Goal: Task Accomplishment & Management: Use online tool/utility

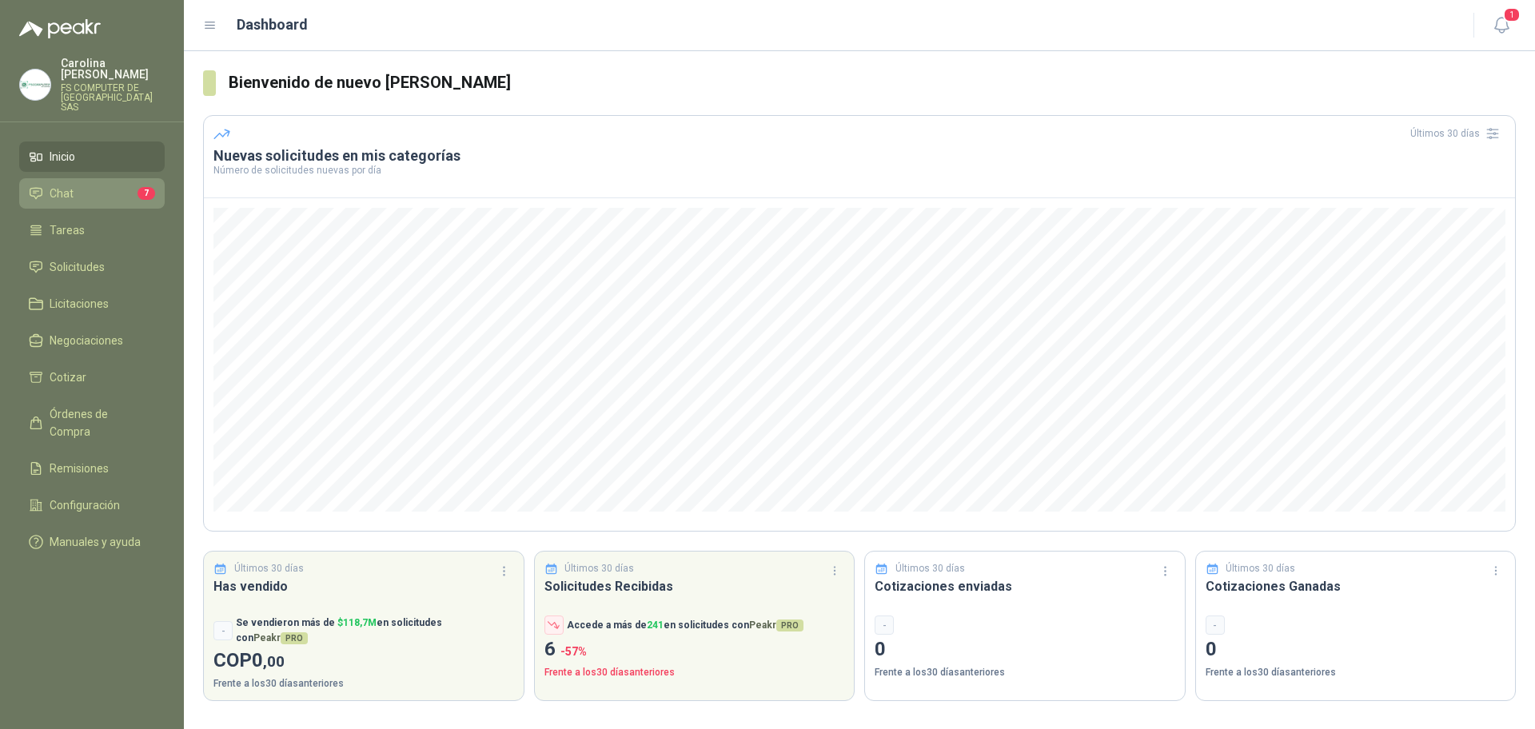
click at [112, 185] on li "Chat 7" at bounding box center [92, 194] width 126 height 18
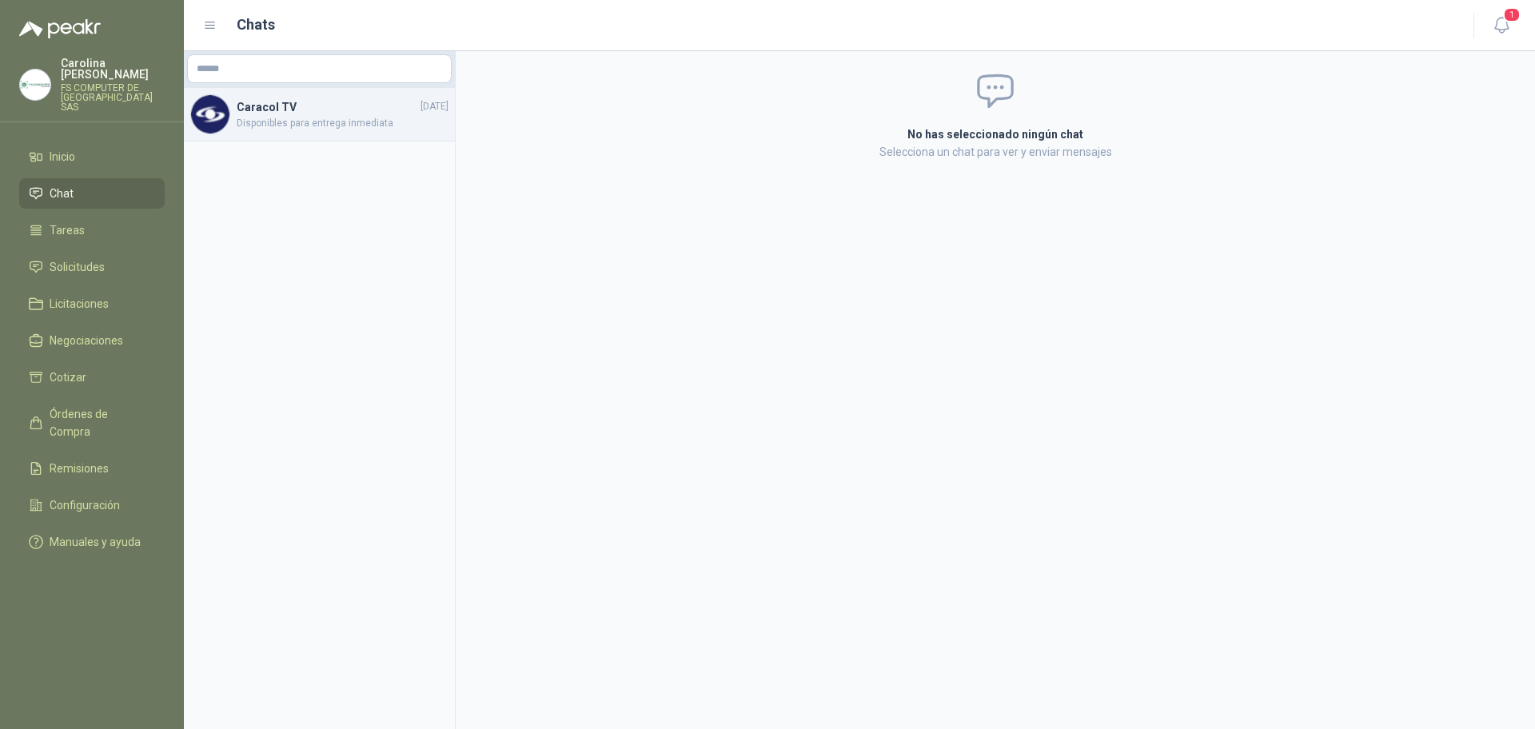
click at [329, 131] on div "Caracol TV 10/06/2025 Disponibles para entrega inmediata" at bounding box center [319, 115] width 271 height 54
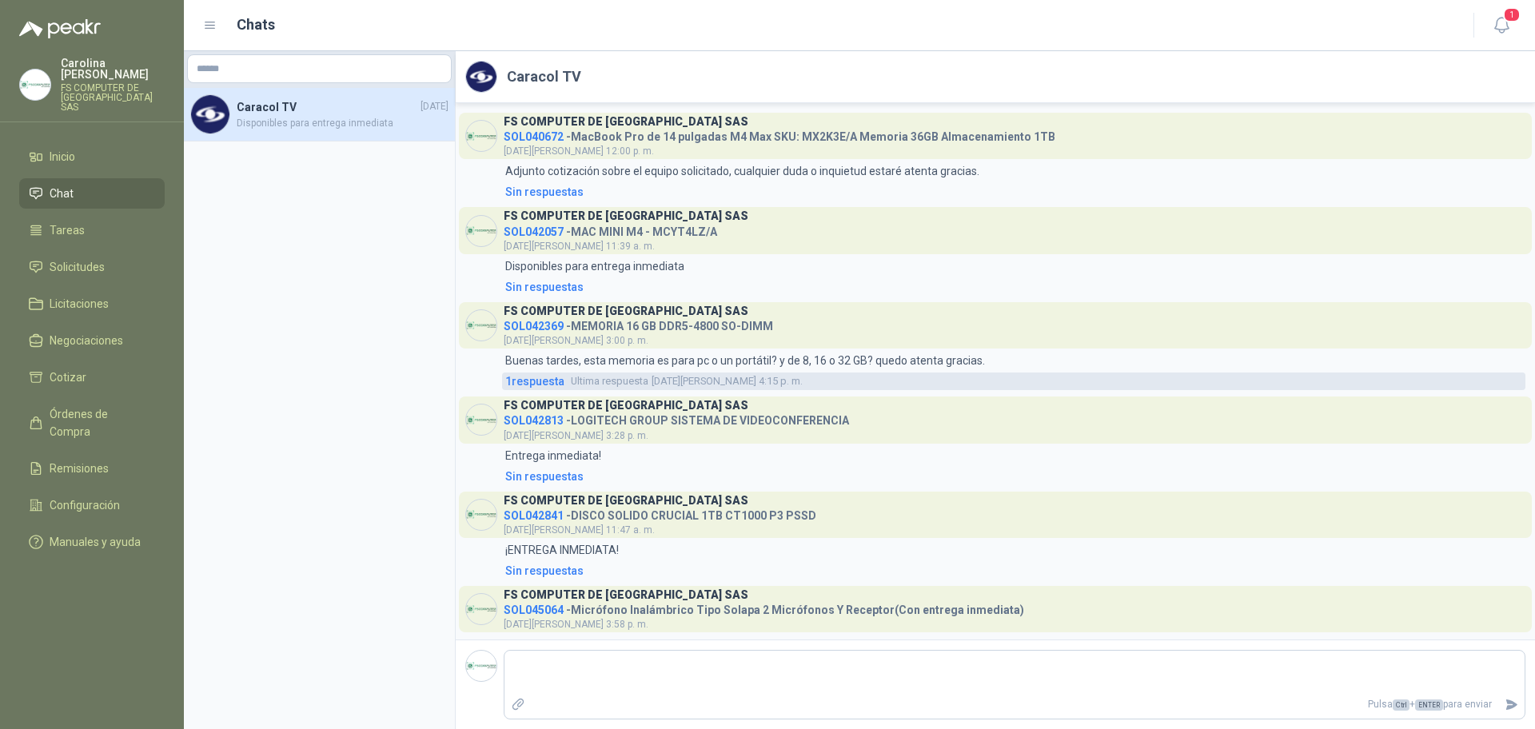
click at [548, 384] on span "1 respuesta" at bounding box center [534, 381] width 59 height 18
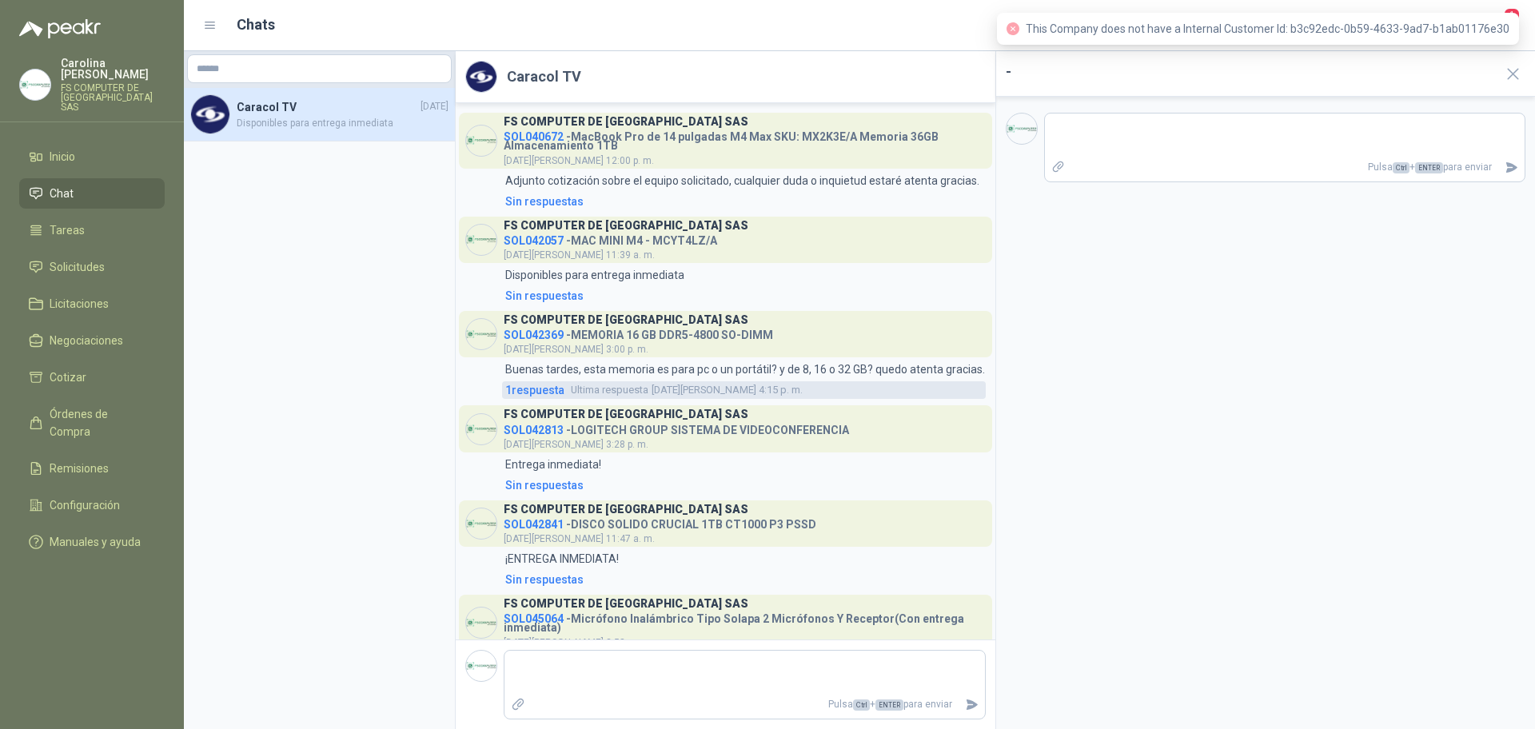
click at [548, 399] on span "1 respuesta" at bounding box center [534, 390] width 59 height 18
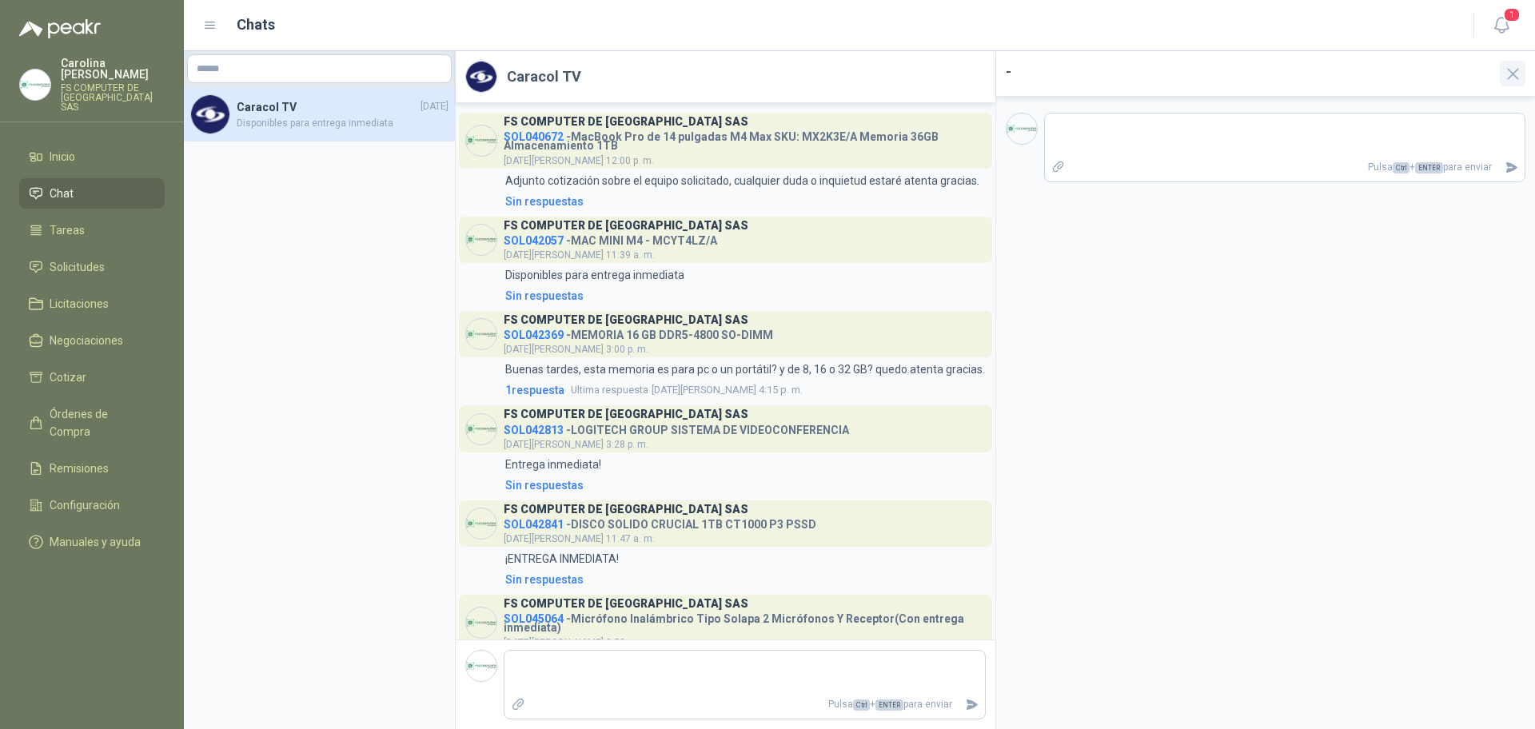
click at [1507, 70] on icon "button" at bounding box center [1513, 74] width 20 height 20
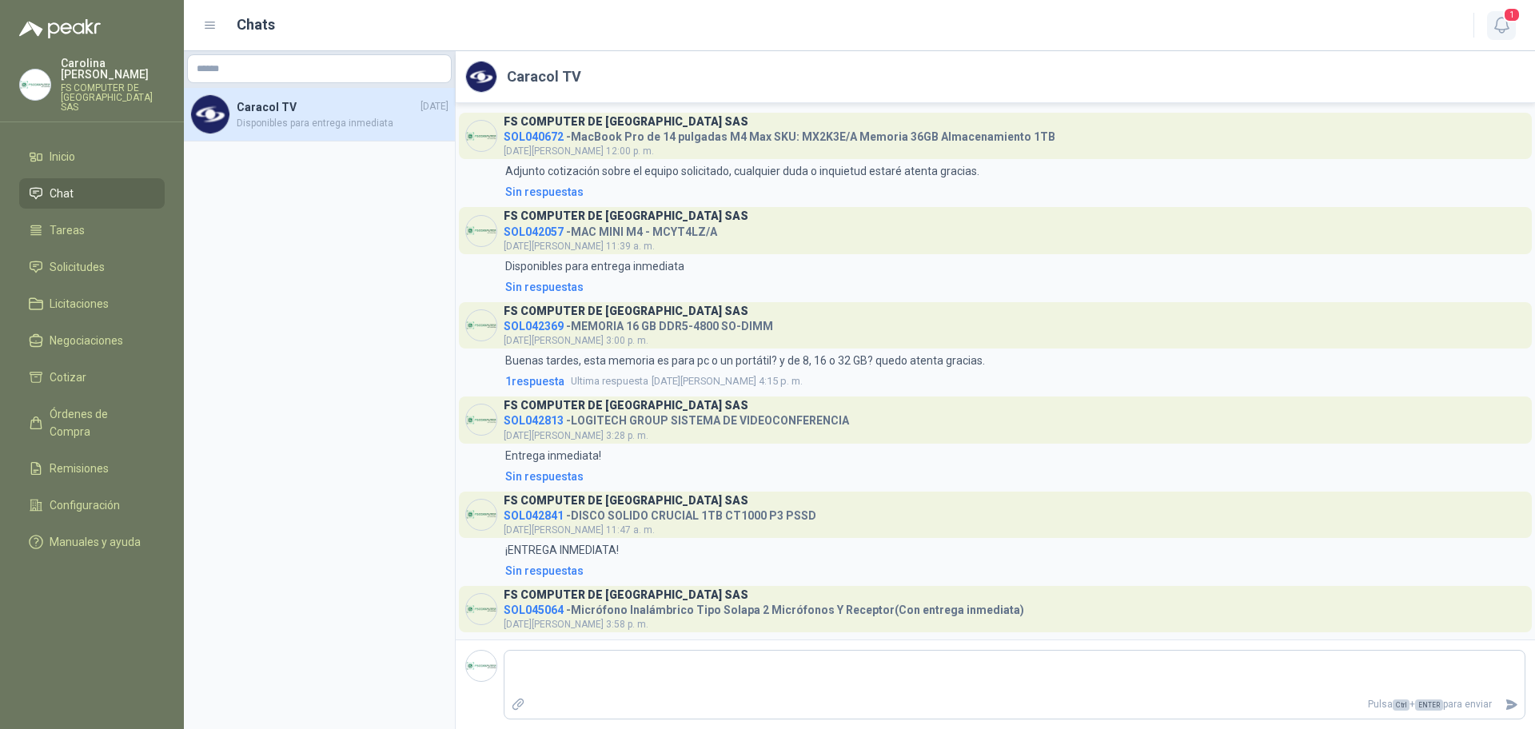
click at [1507, 32] on icon "button" at bounding box center [1502, 25] width 20 height 20
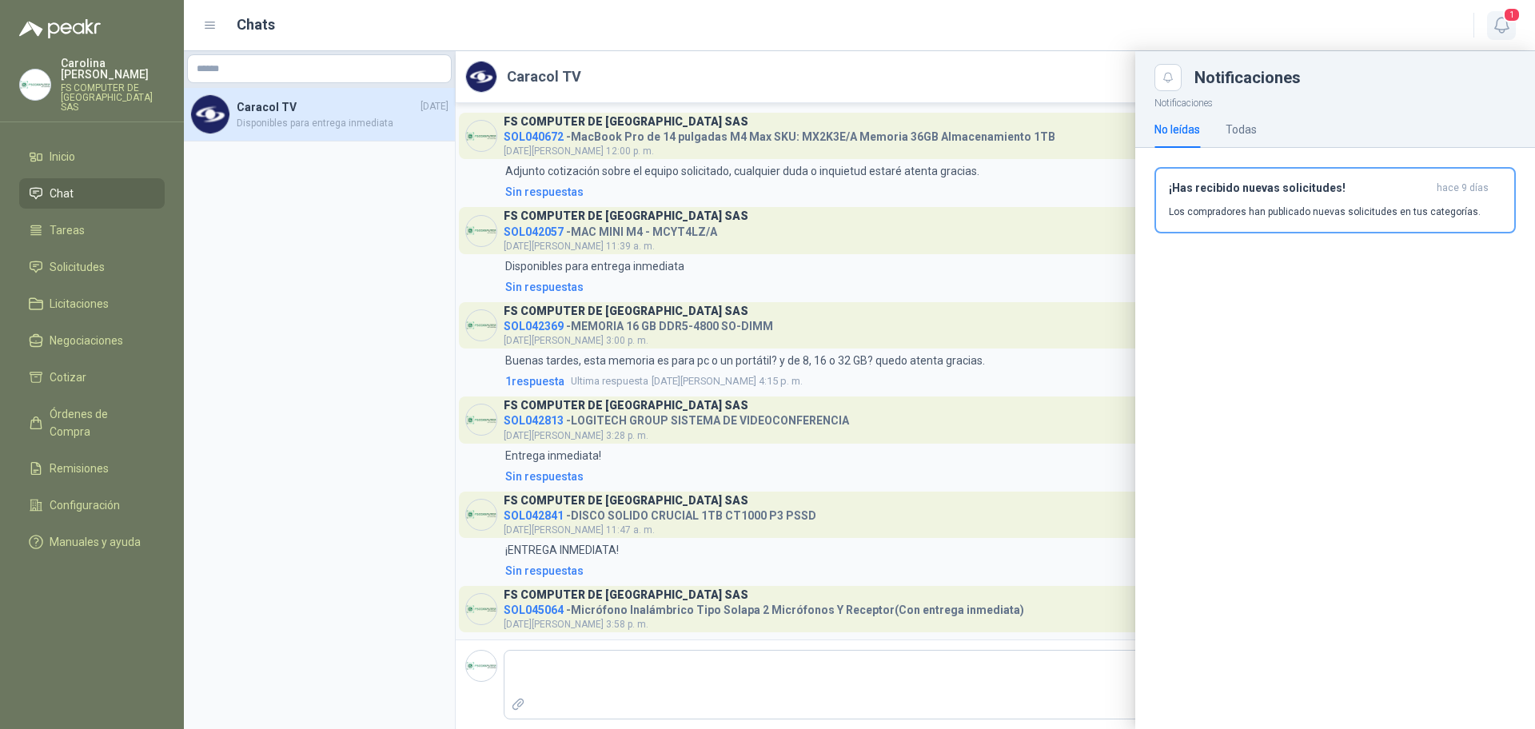
click at [1507, 32] on icon "button" at bounding box center [1502, 25] width 20 height 20
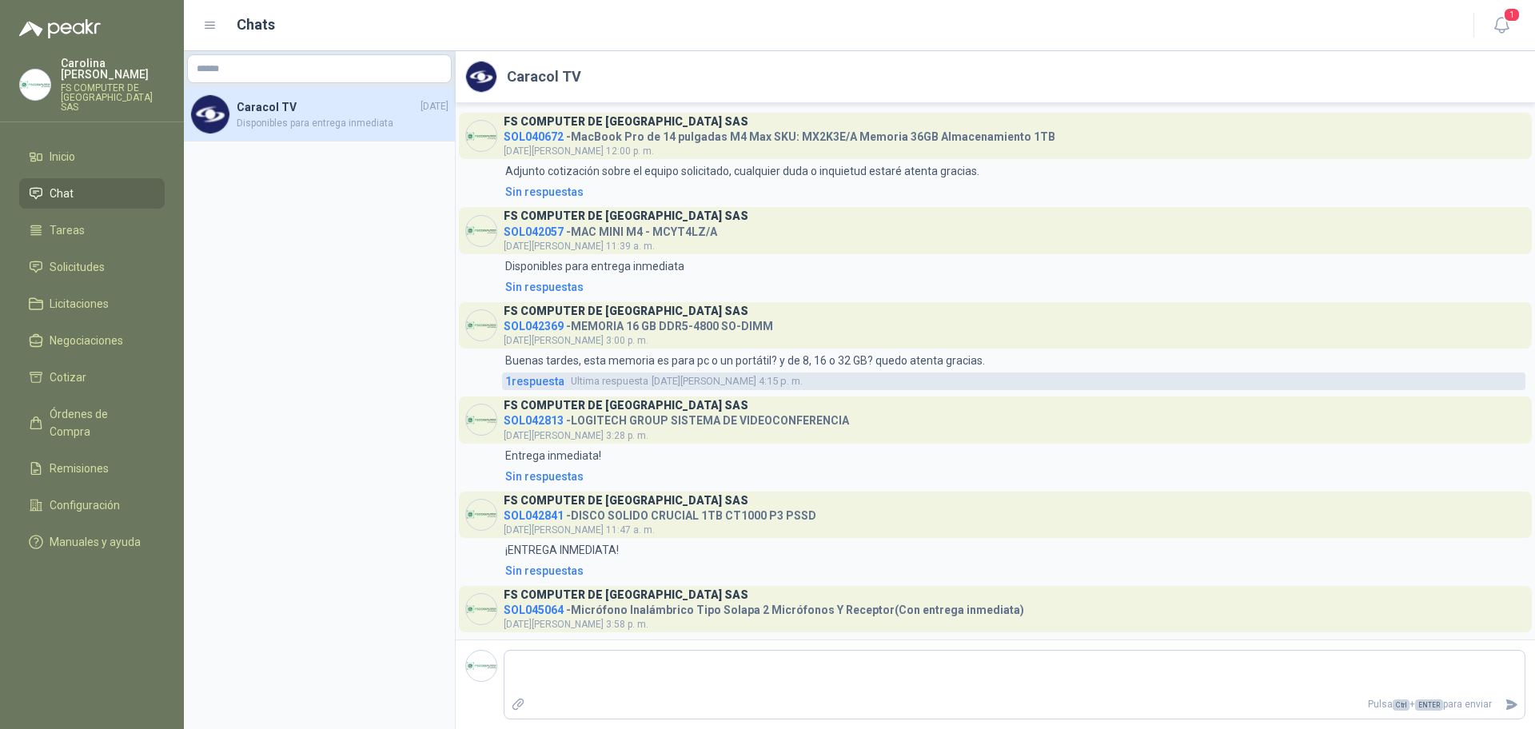
click at [540, 382] on span "1 respuesta" at bounding box center [534, 381] width 59 height 18
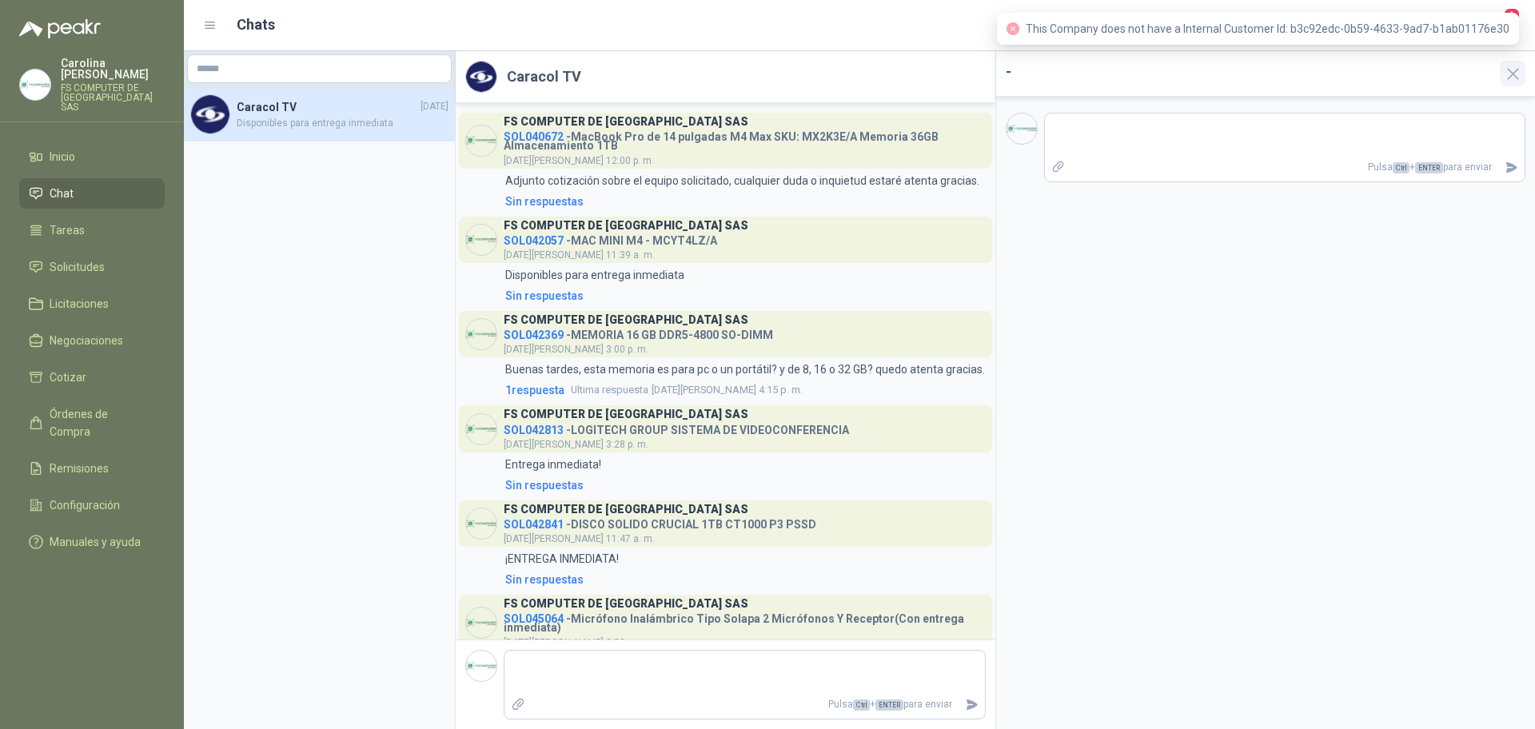
click at [1501, 76] on button "button" at bounding box center [1513, 74] width 26 height 26
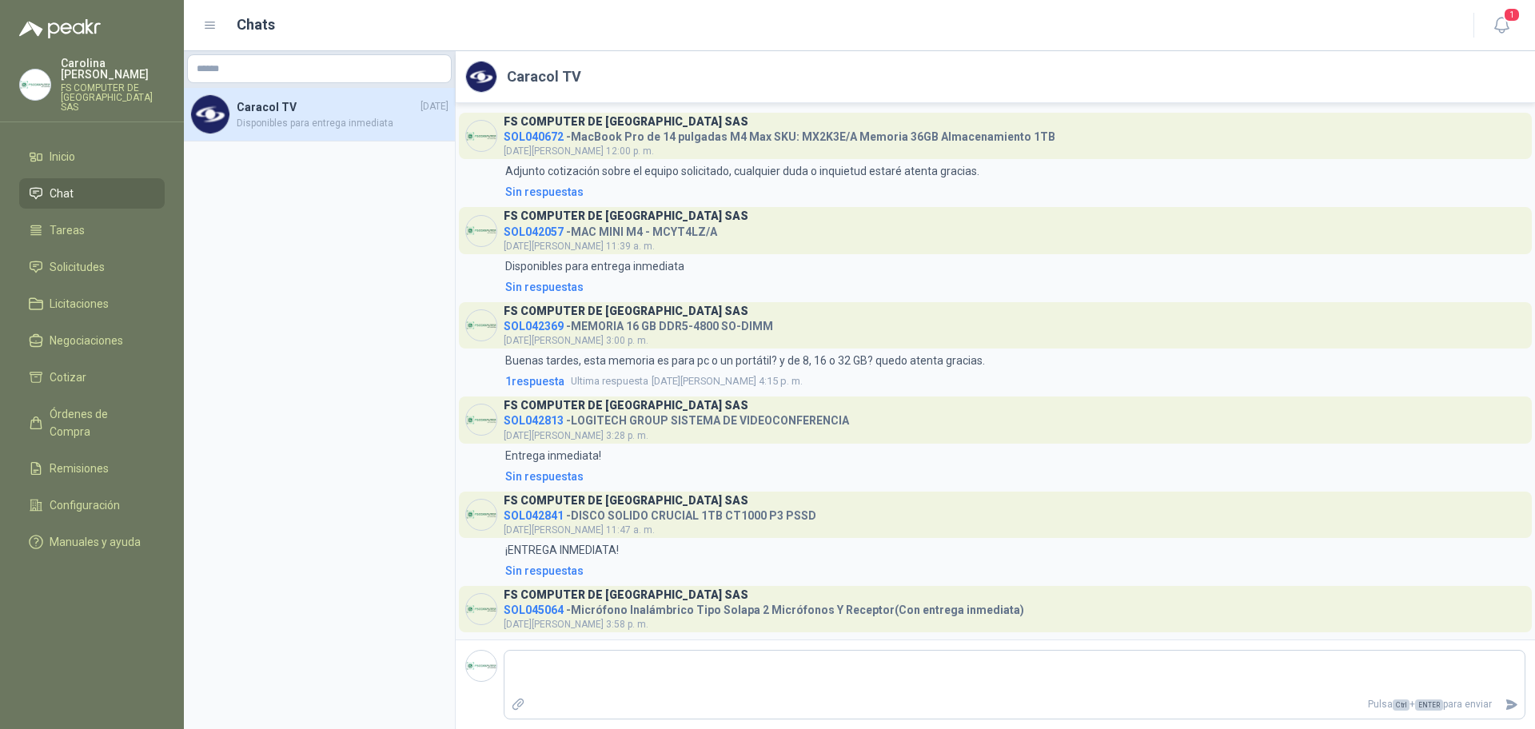
scroll to position [44, 0]
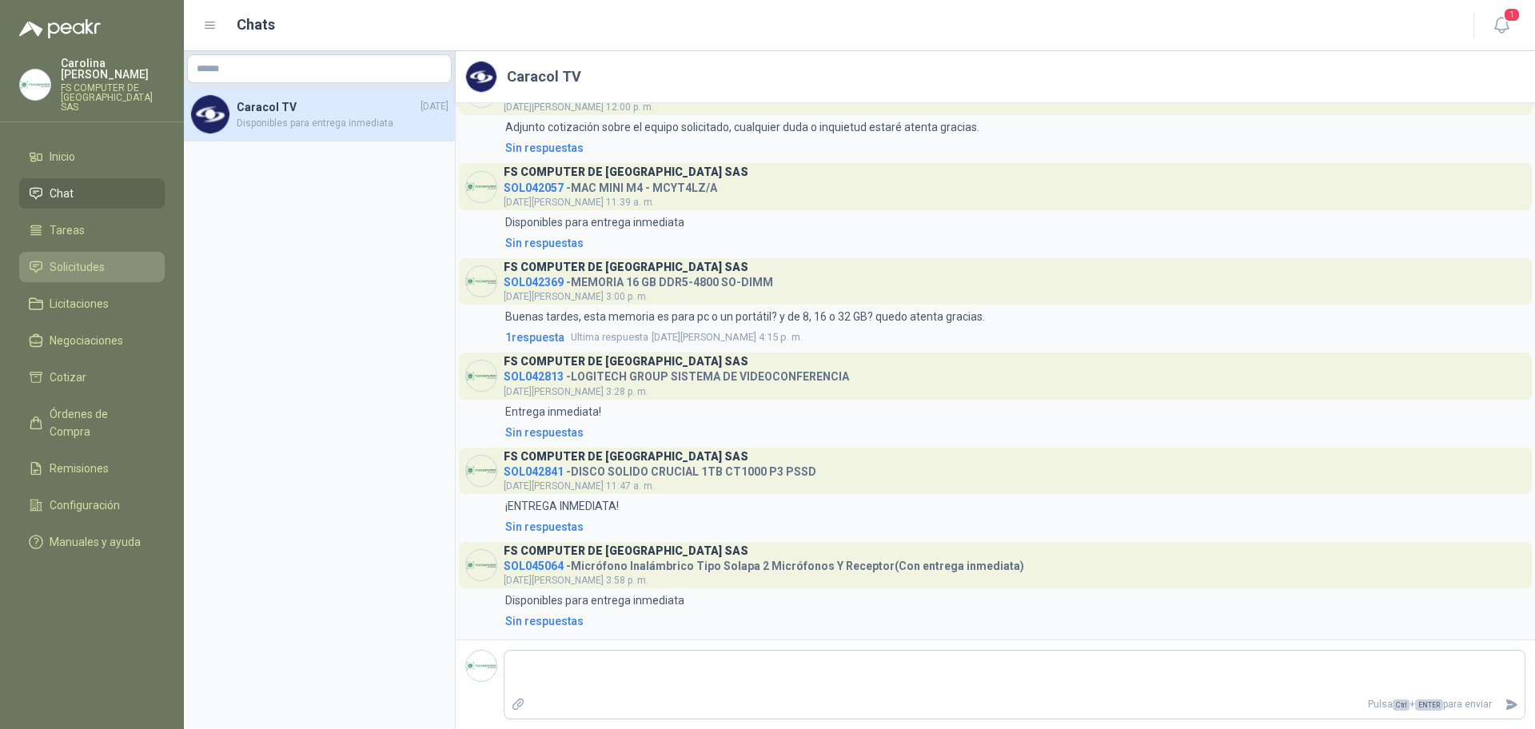
click at [135, 258] on li "Solicitudes" at bounding box center [92, 267] width 126 height 18
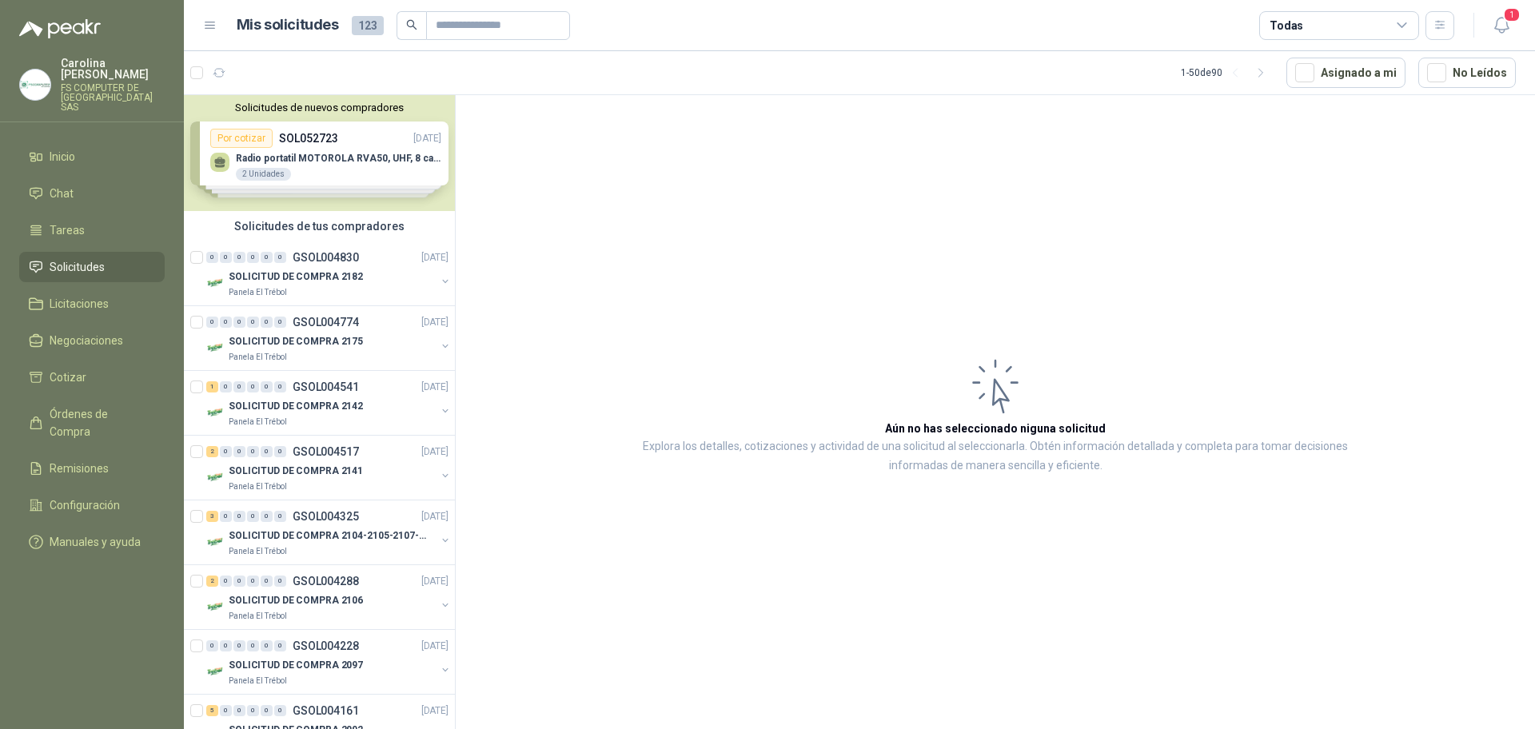
click at [33, 70] on img at bounding box center [35, 85] width 30 height 30
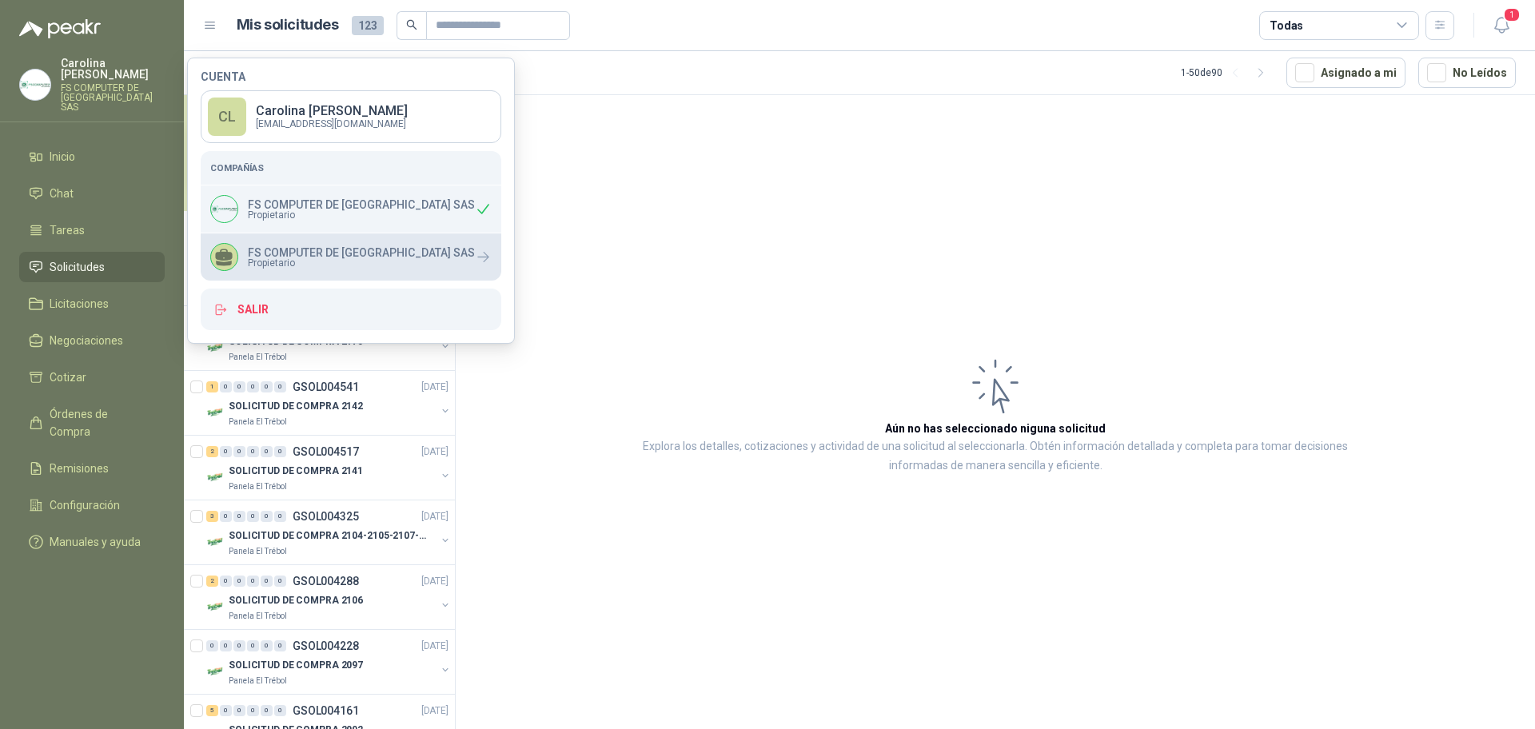
click at [289, 243] on div "FS COMPUTER DE COLOMBIA SAS Propietario" at bounding box center [342, 257] width 265 height 28
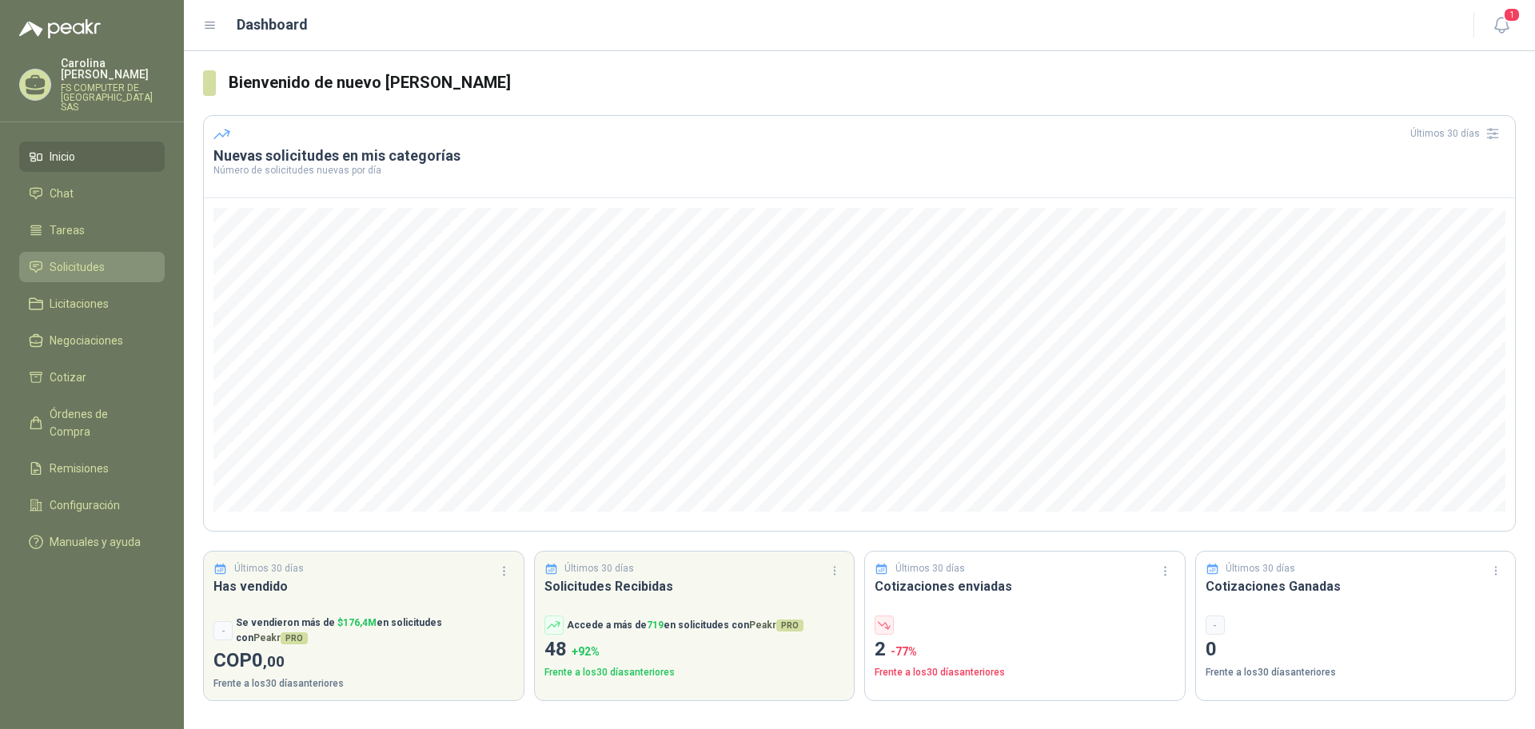
click at [106, 258] on li "Solicitudes" at bounding box center [92, 267] width 126 height 18
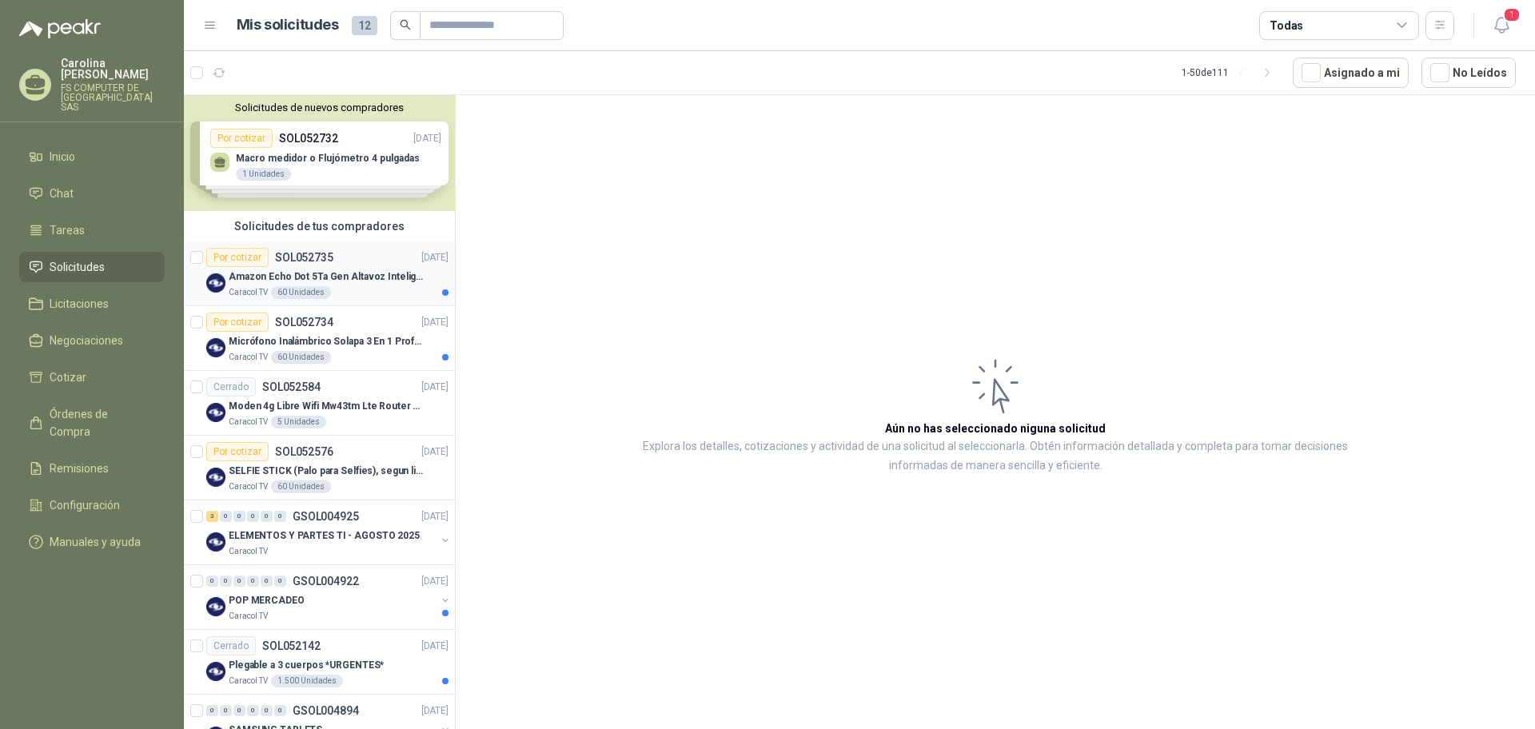
click at [340, 279] on p "Amazon Echo Dot 5Ta Gen Altavoz Inteligente Alexa Azul" at bounding box center [328, 276] width 199 height 15
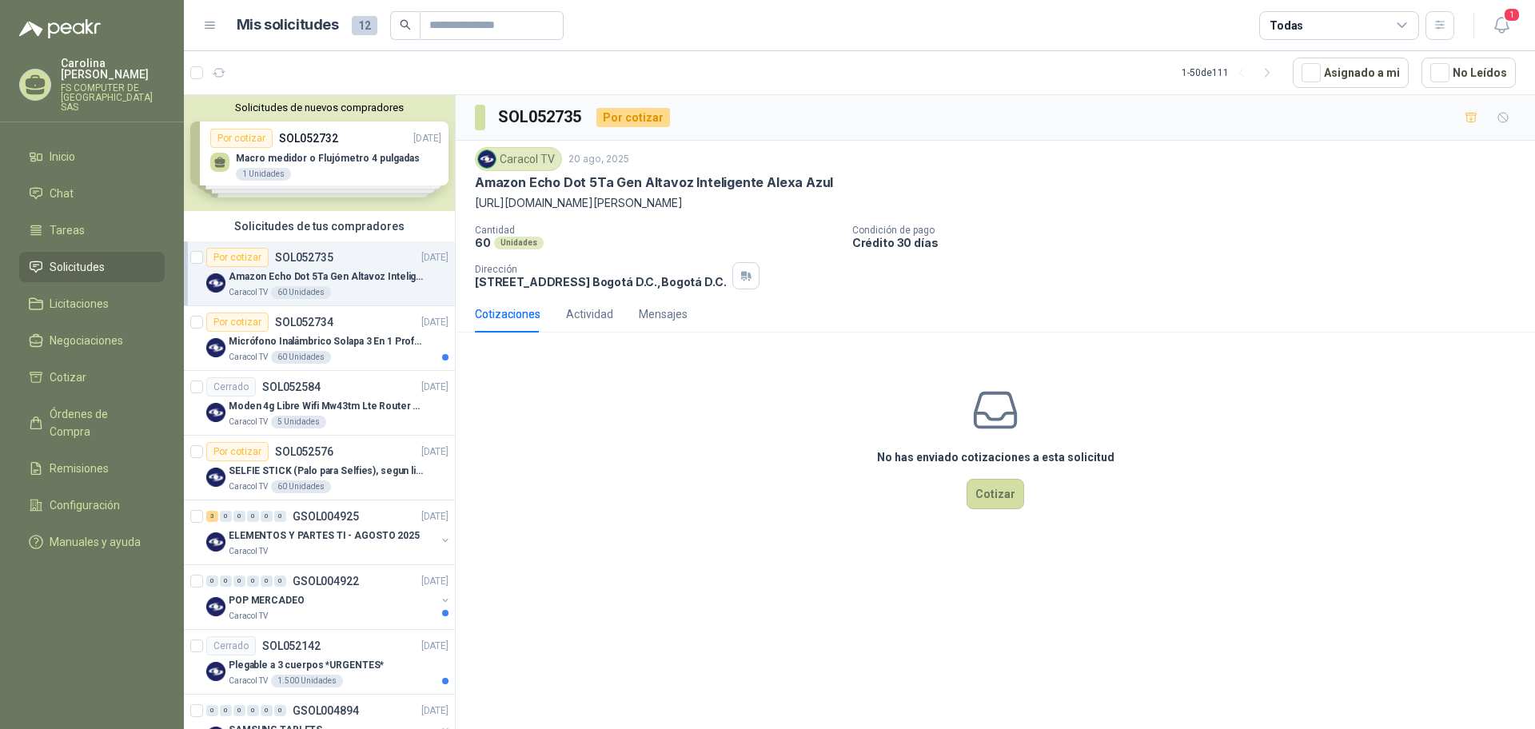
click at [775, 423] on div "No has enviado cotizaciones a esta solicitud Cotizar" at bounding box center [995, 447] width 1079 height 204
click at [884, 208] on p "https://homecenter.falabella.com.co/homecenter-co/product/119417193/Amazon-Echo…" at bounding box center [995, 203] width 1041 height 18
copy p "https://homecenter.falabella.com.co/homecenter-co/product/119417193/Amazon-Echo…"
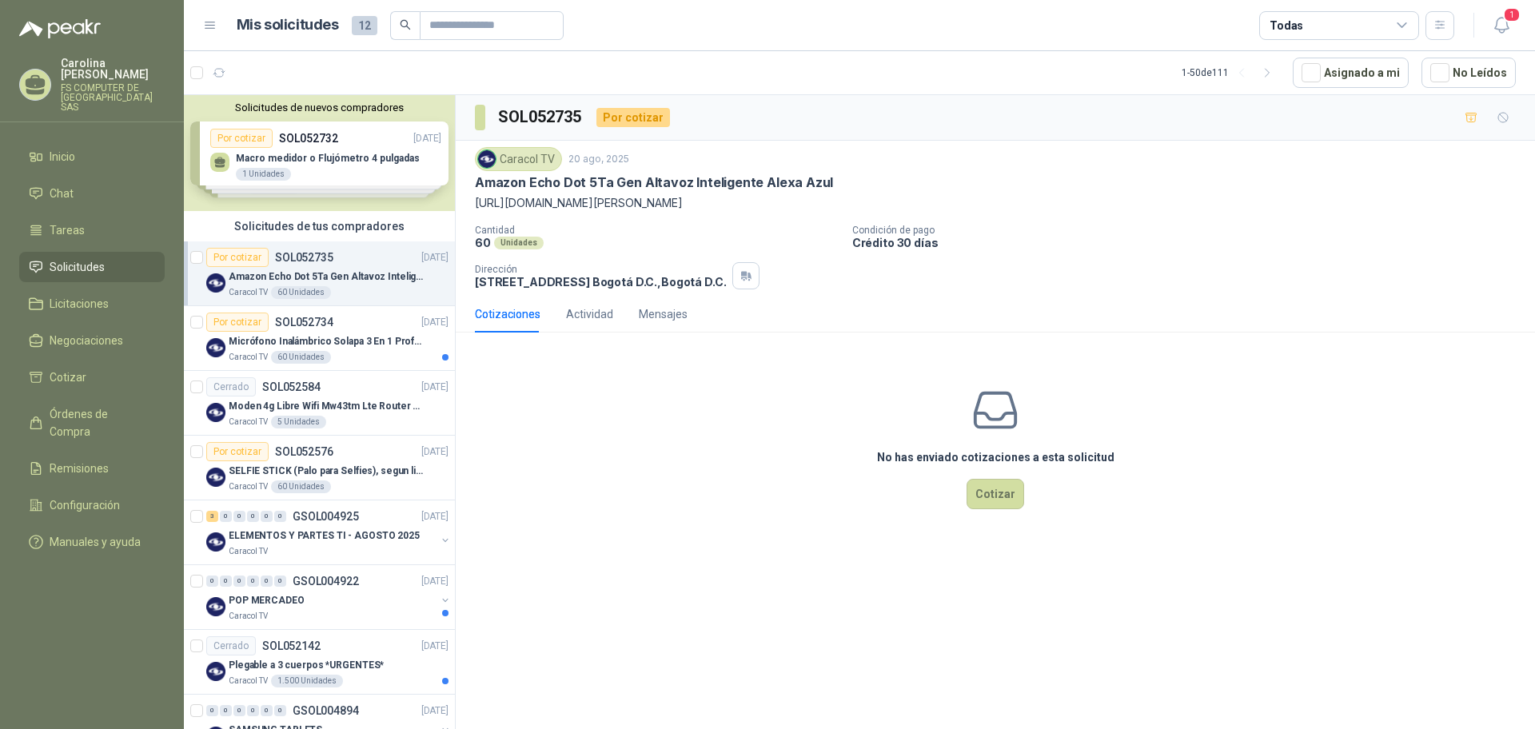
click at [1074, 317] on div "Cotizaciones Actividad Mensajes" at bounding box center [995, 314] width 1041 height 37
click at [868, 127] on div "SOL052735 Por cotizar" at bounding box center [995, 118] width 1079 height 46
click at [1492, 34] on icon "button" at bounding box center [1502, 25] width 20 height 20
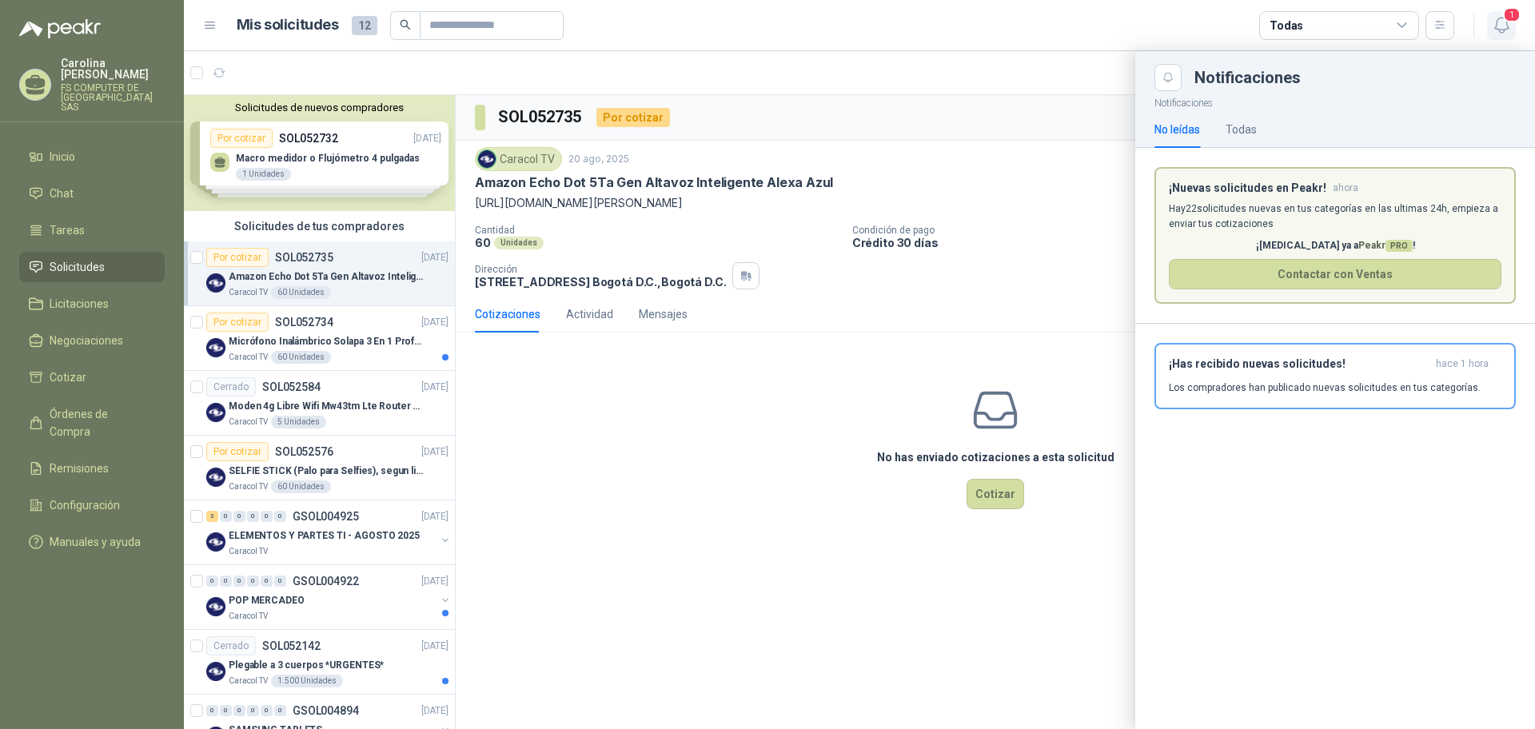
click at [1508, 26] on icon "button" at bounding box center [1502, 25] width 20 height 20
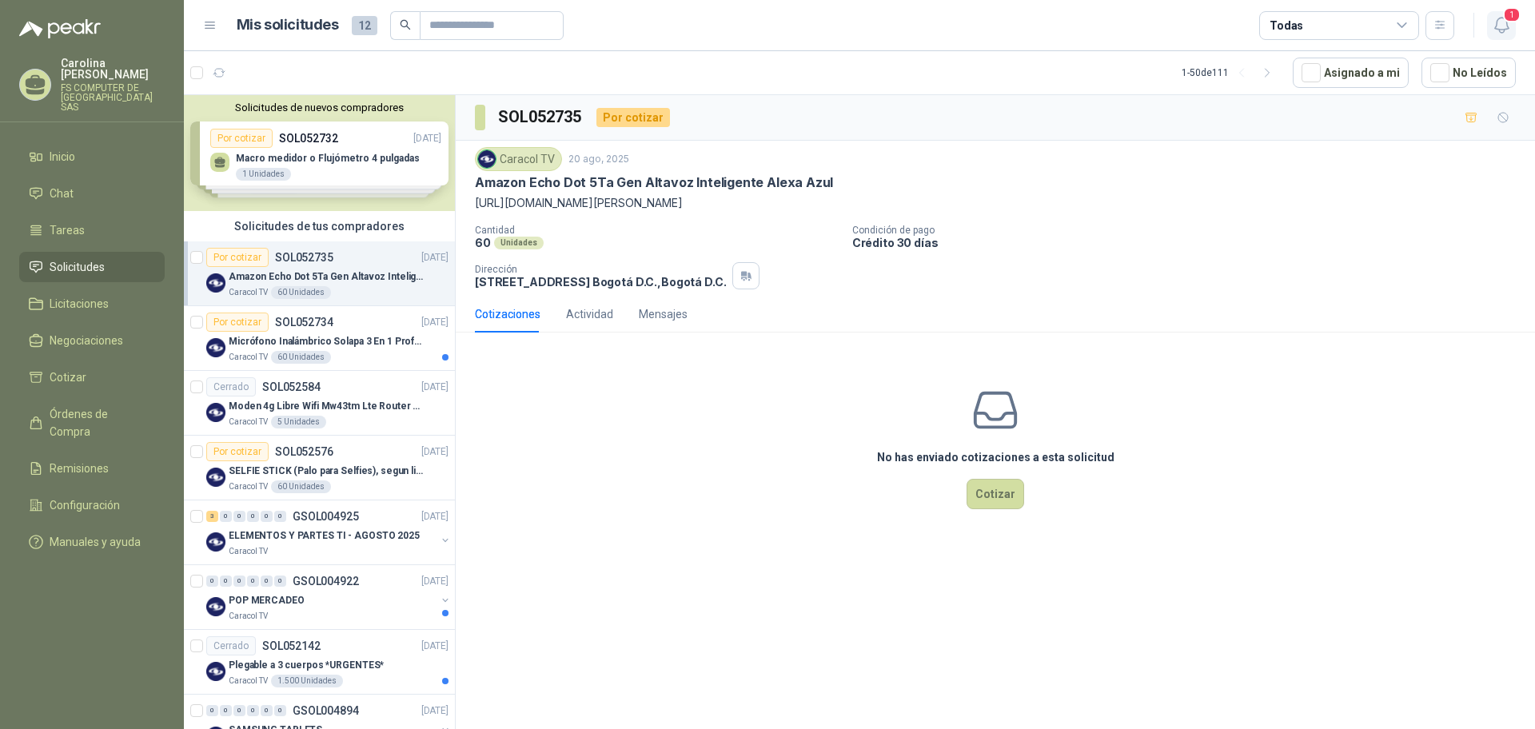
click at [1506, 28] on icon "button" at bounding box center [1502, 25] width 20 height 20
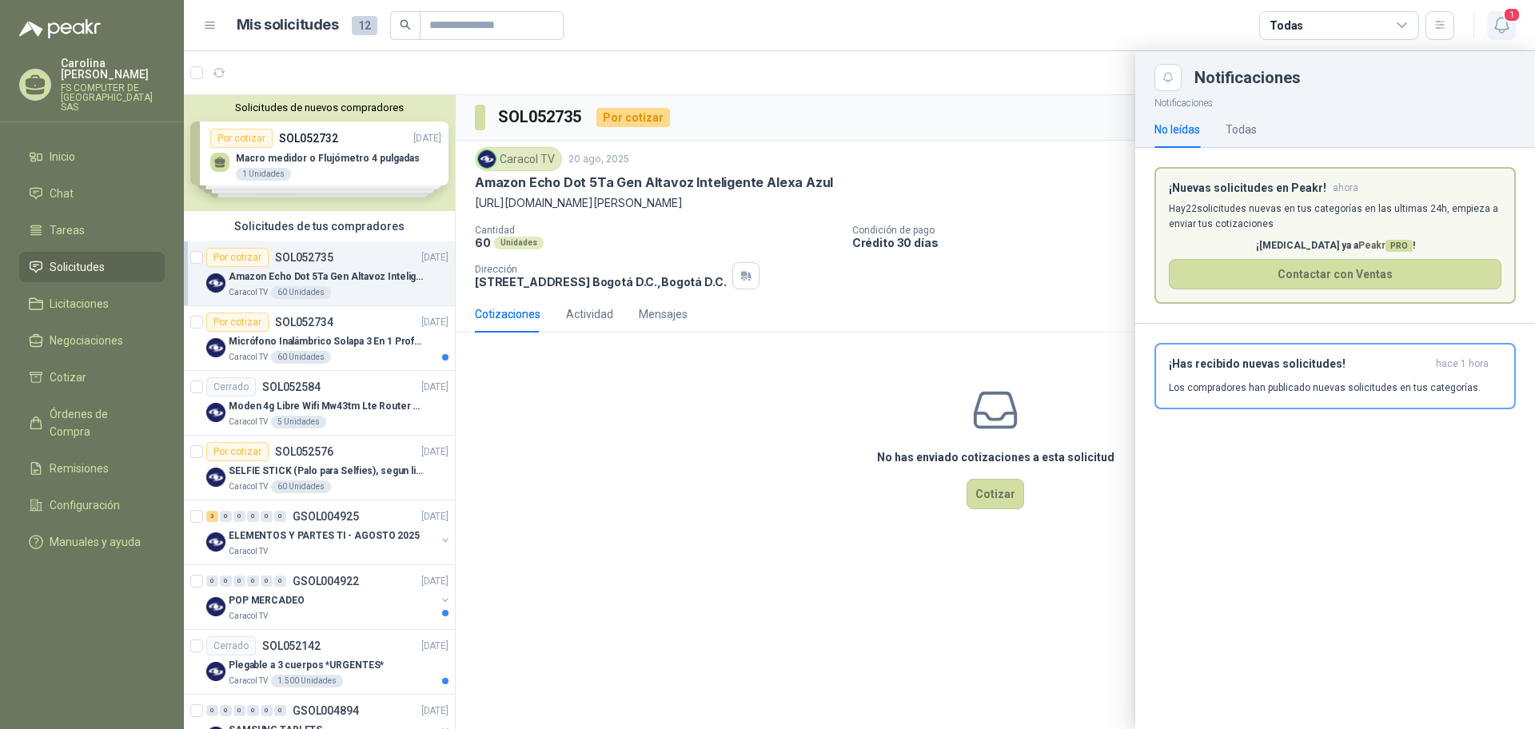
click at [1506, 28] on icon "button" at bounding box center [1502, 25] width 20 height 20
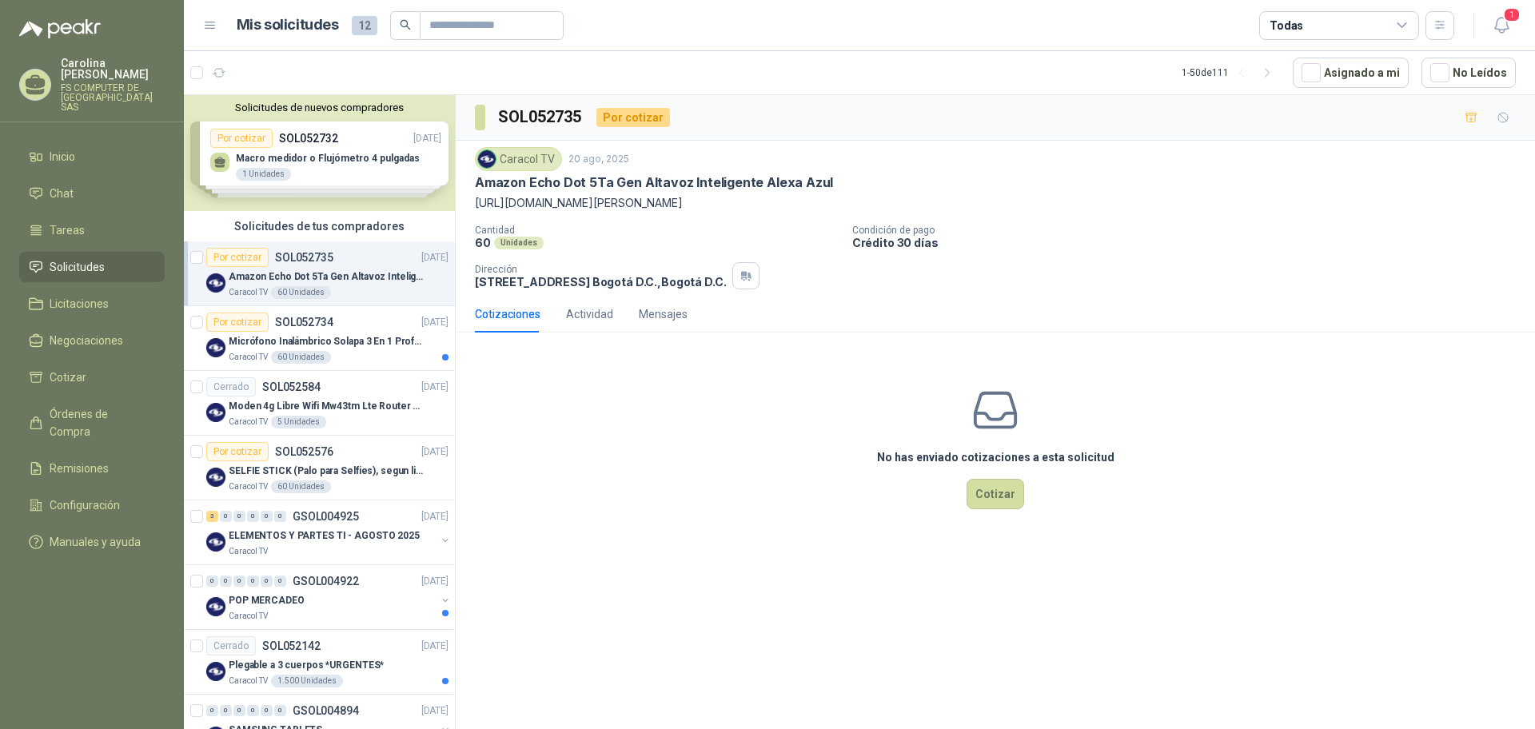
click at [883, 360] on div "No has enviado cotizaciones a esta solicitud Cotizar" at bounding box center [995, 447] width 1079 height 204
click at [1503, 34] on icon "button" at bounding box center [1502, 25] width 20 height 20
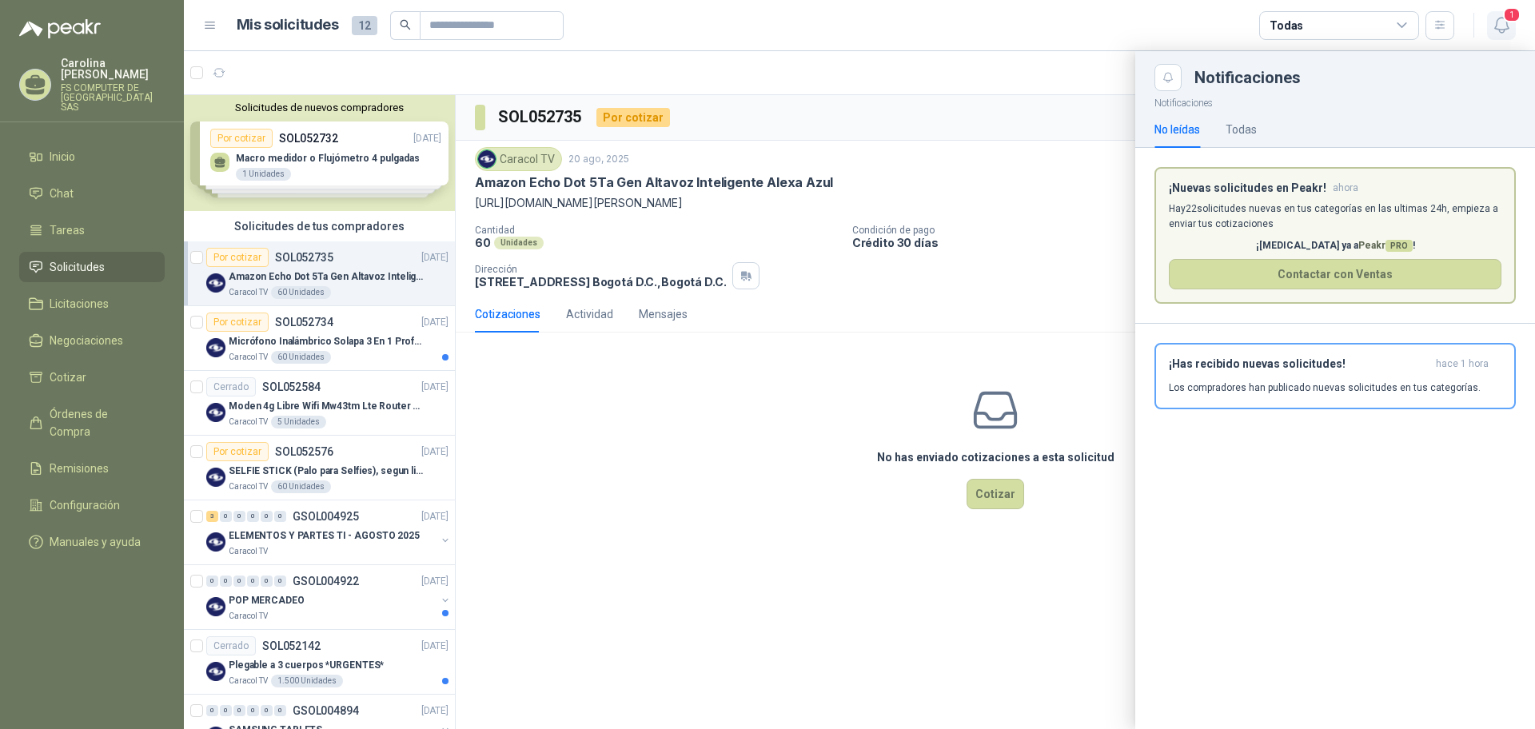
click at [1503, 34] on icon "button" at bounding box center [1502, 25] width 20 height 20
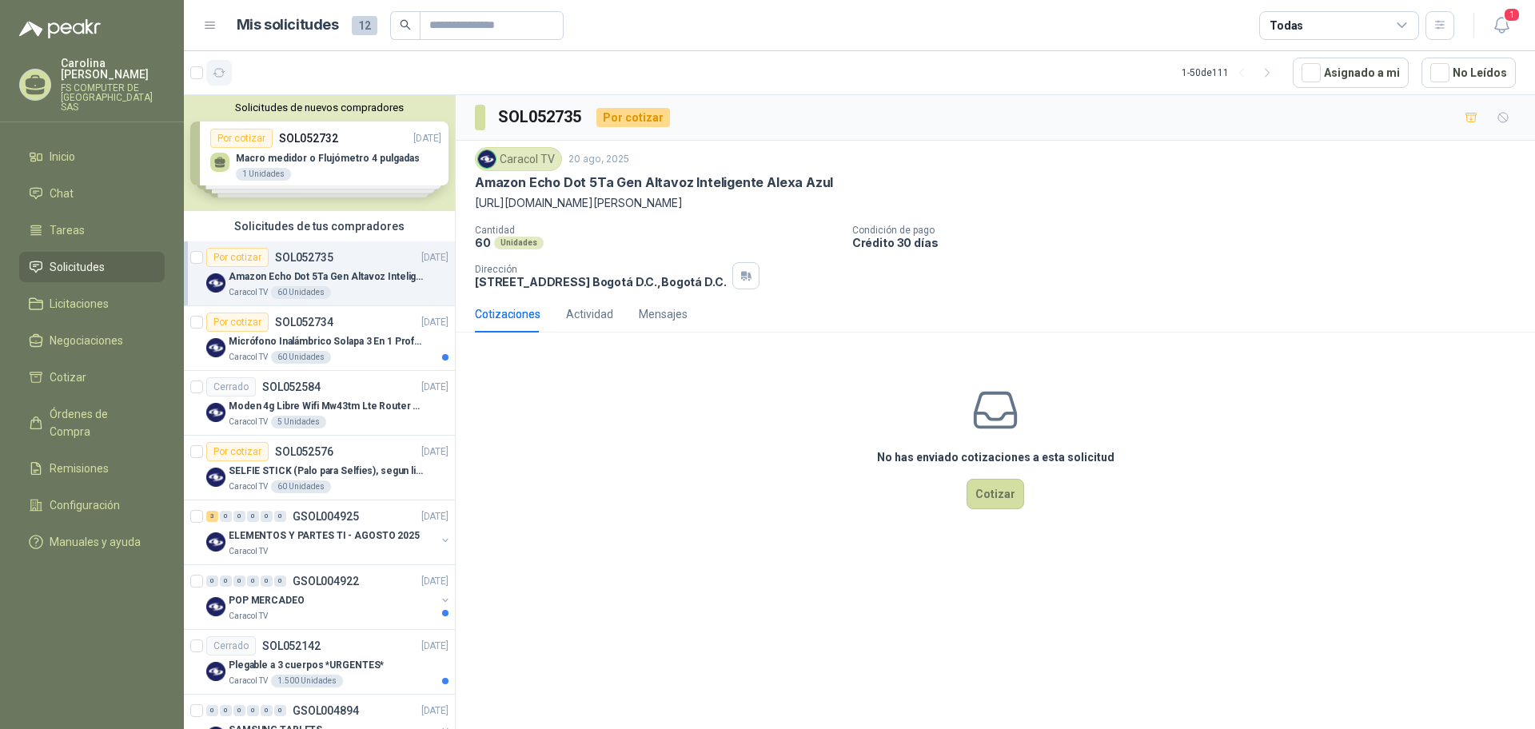
click at [225, 74] on icon "button" at bounding box center [220, 73] width 14 height 14
click at [341, 476] on p "SELFIE STICK (Palo para Selfies), segun link adjunto" at bounding box center [328, 471] width 199 height 15
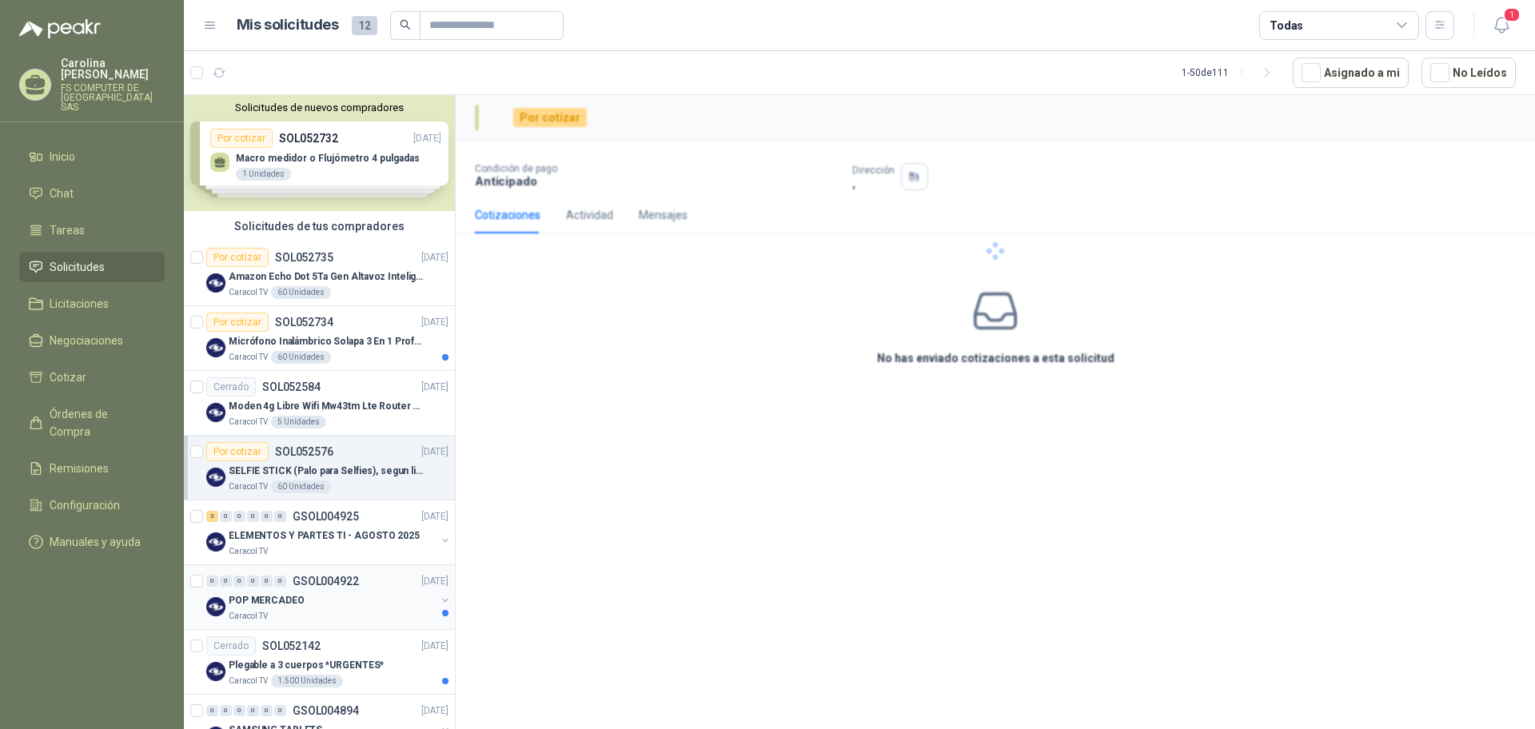
click at [336, 606] on div "POP MERCADEO" at bounding box center [332, 600] width 207 height 19
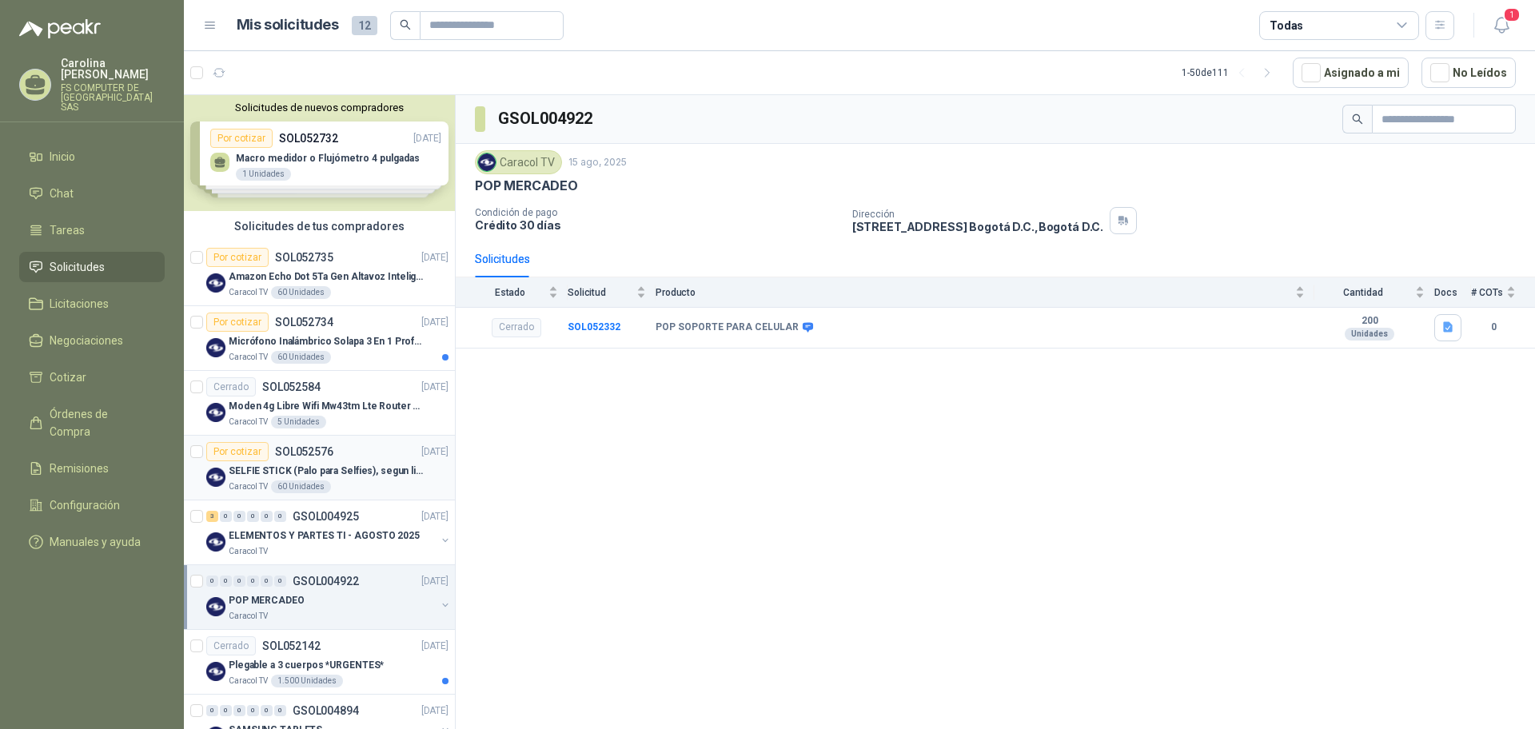
click at [363, 473] on p "SELFIE STICK (Palo para Selfies), segun link adjunto" at bounding box center [328, 471] width 199 height 15
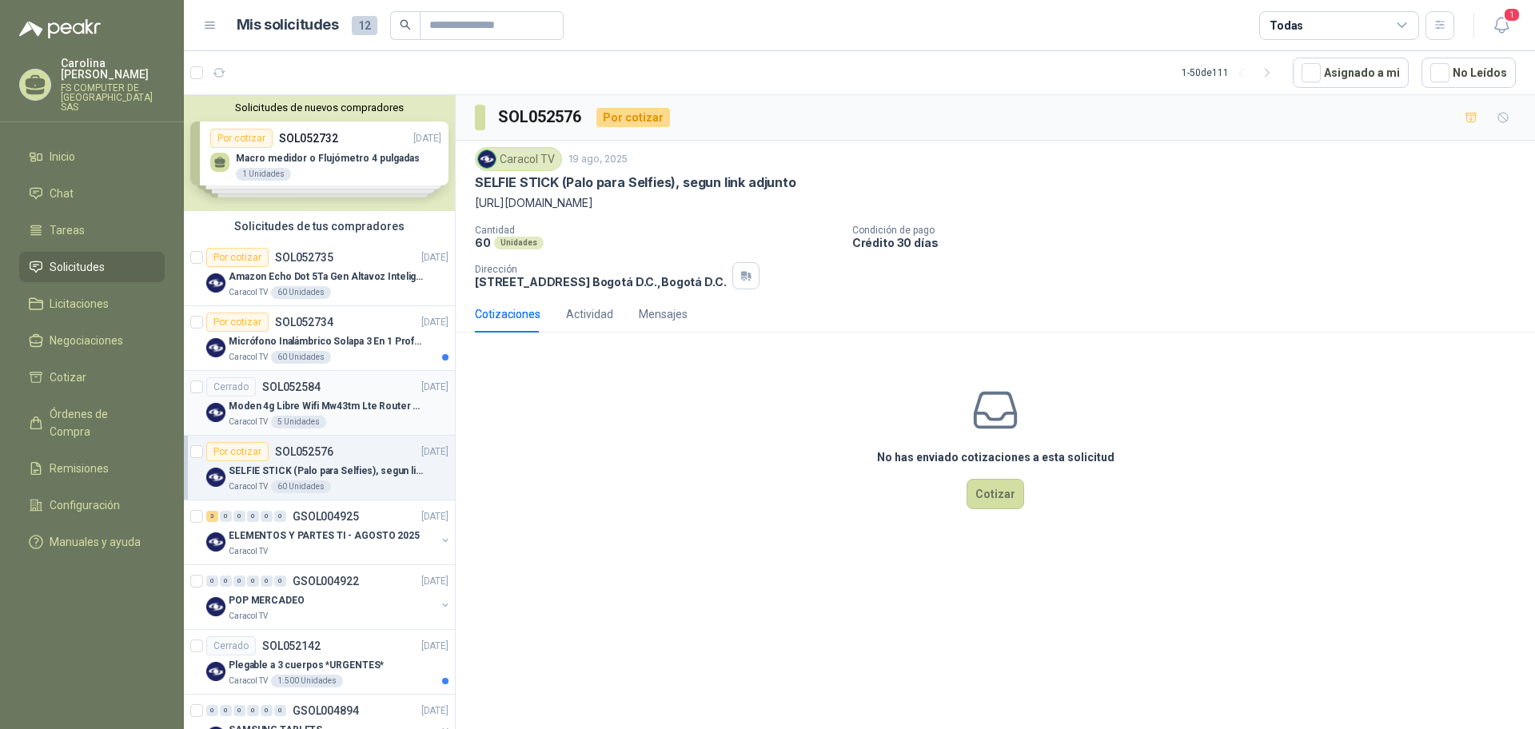
click at [342, 384] on div "Cerrado SOL052584 19/08/25" at bounding box center [327, 386] width 242 height 19
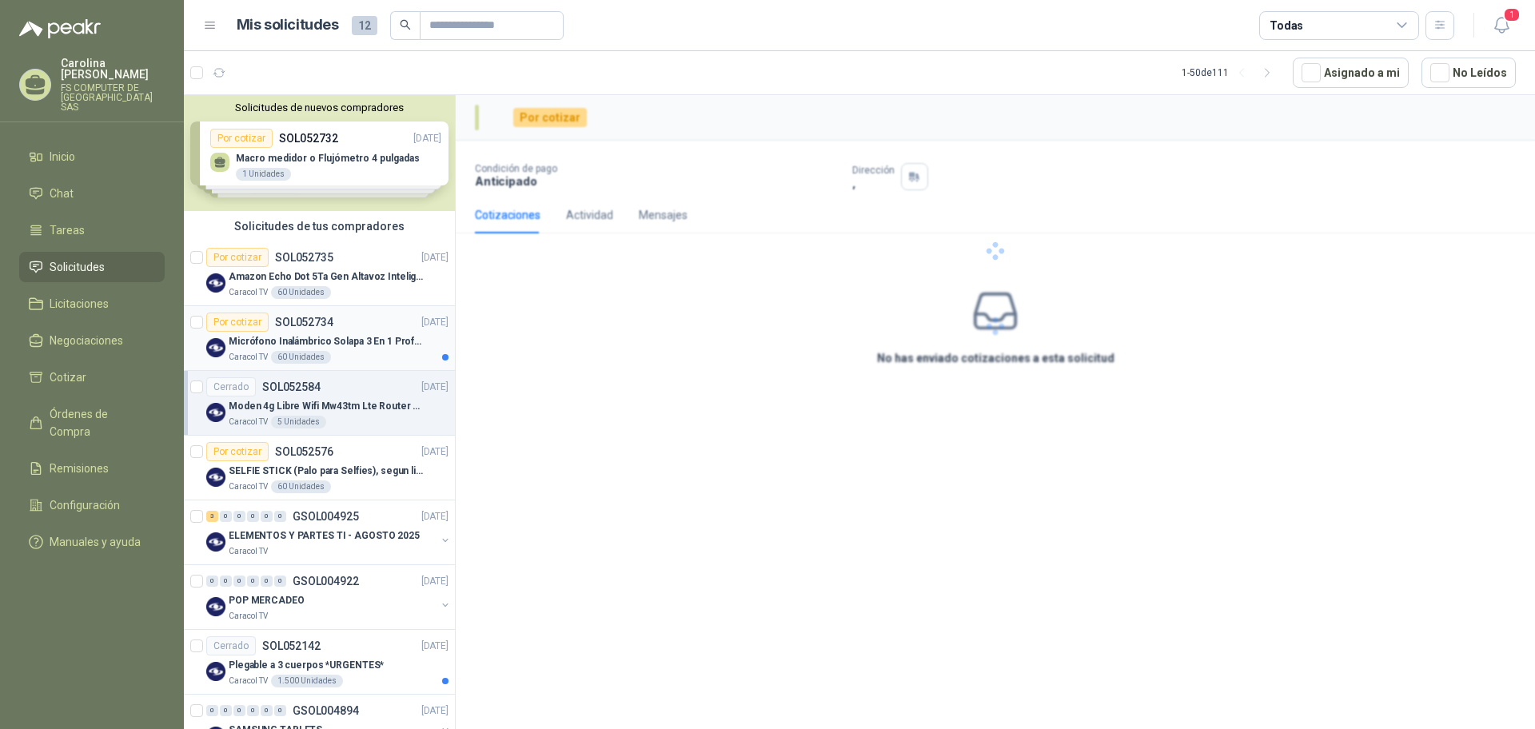
click at [342, 337] on p "Micrófono Inalámbrico Solapa 3 En 1 Profesional F11-2 X2" at bounding box center [328, 341] width 199 height 15
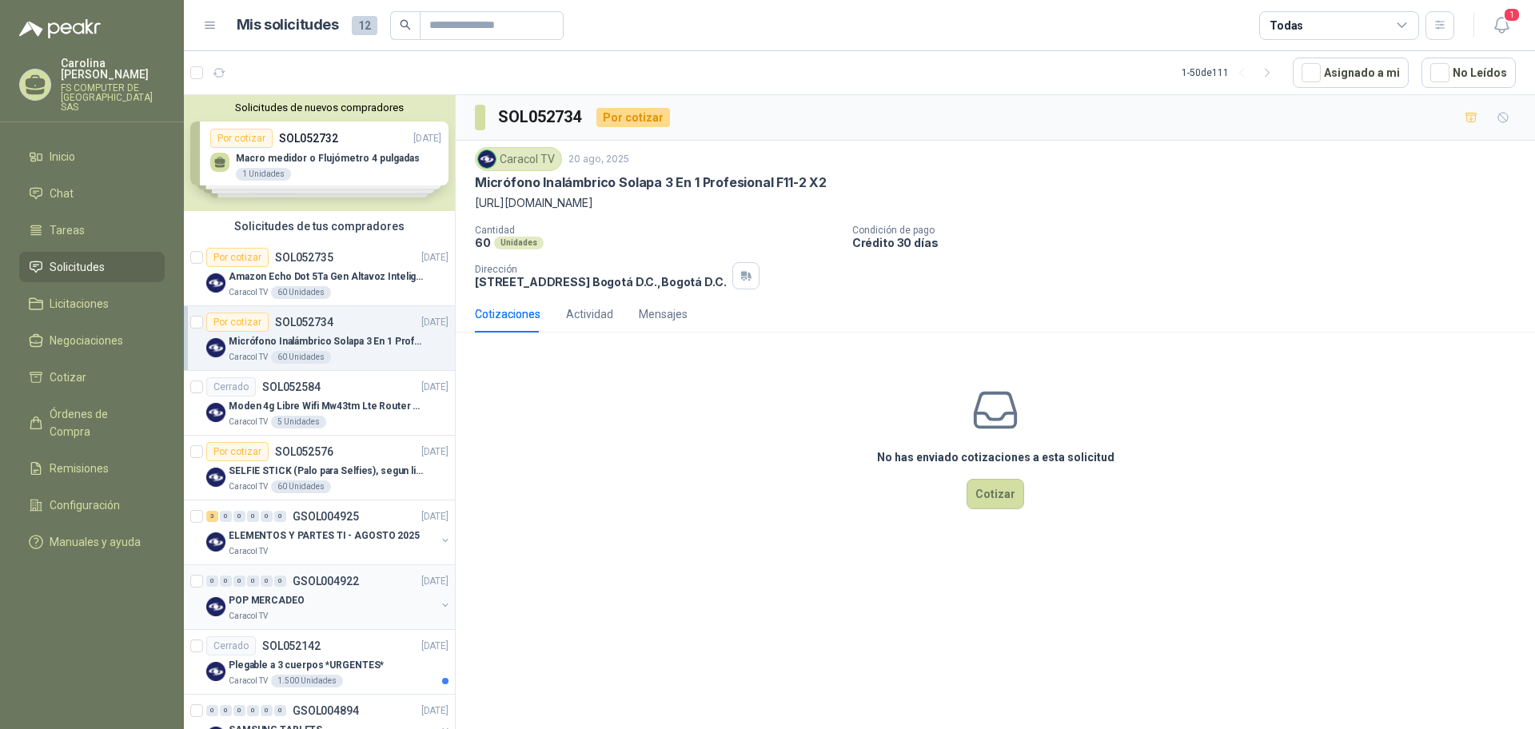
click at [315, 601] on div "POP MERCADEO" at bounding box center [332, 600] width 207 height 19
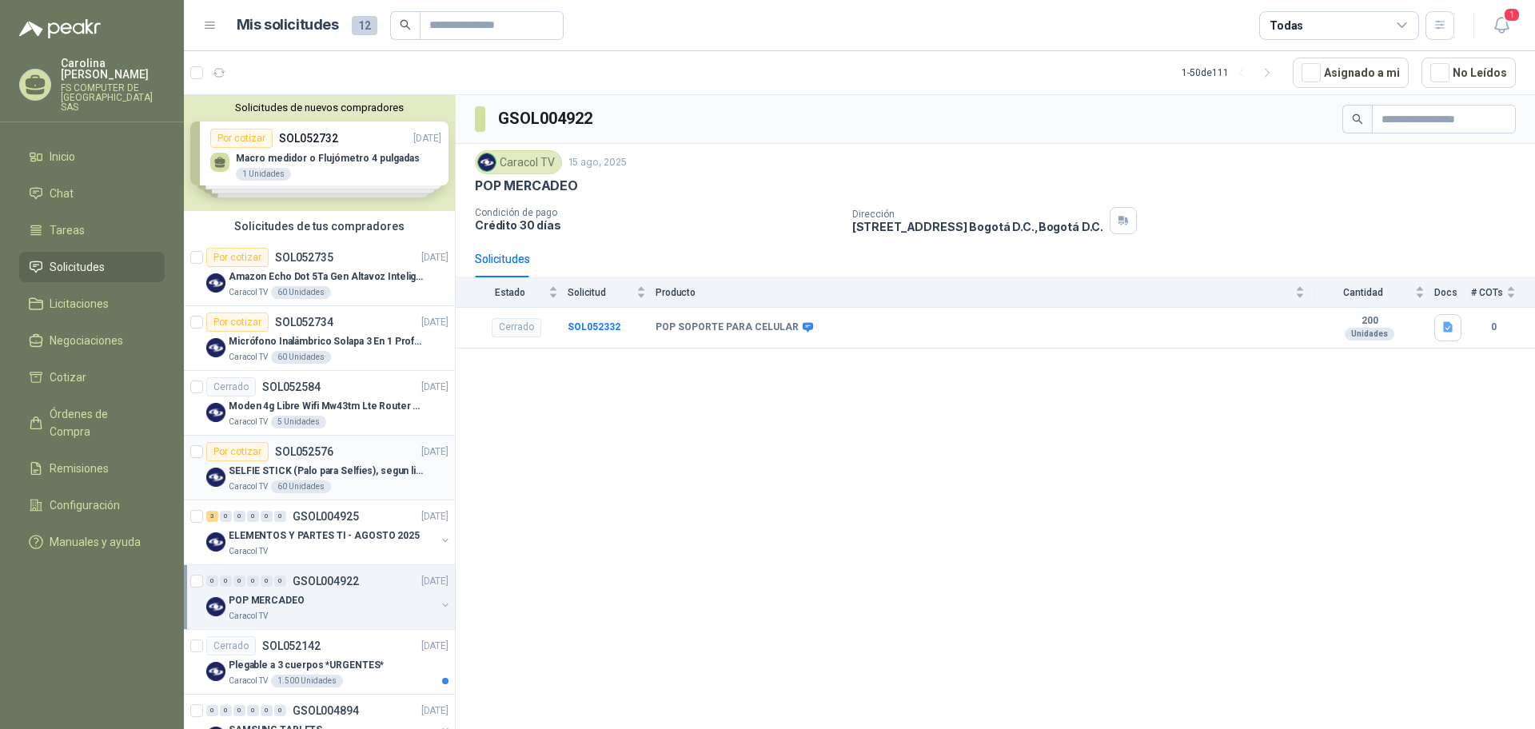
click at [349, 453] on div "Por cotizar SOL052576 19/08/25" at bounding box center [327, 451] width 242 height 19
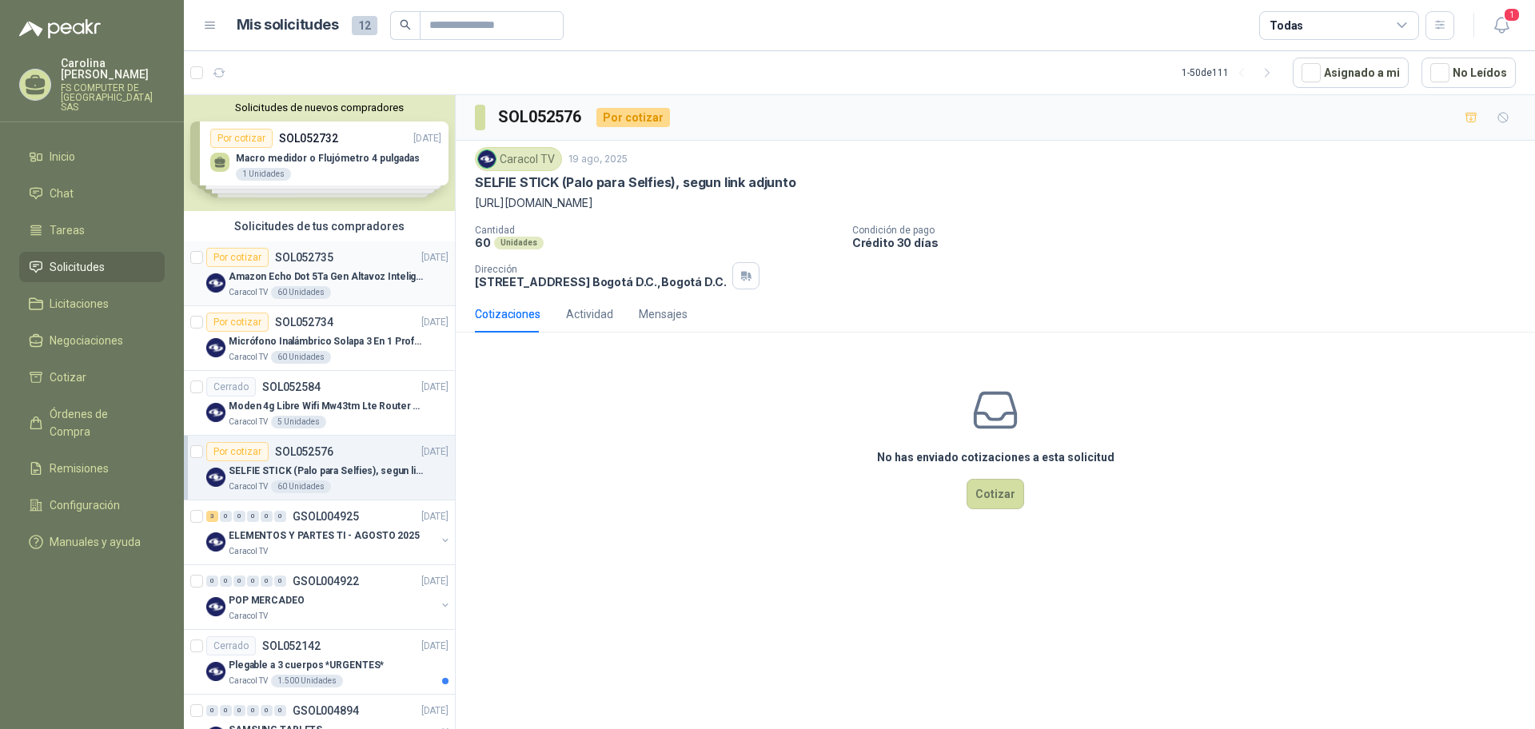
click at [342, 273] on p "Amazon Echo Dot 5Ta Gen Altavoz Inteligente Alexa Azul" at bounding box center [328, 276] width 199 height 15
click at [342, 326] on div "Por cotizar SOL052734 20/08/25" at bounding box center [327, 322] width 242 height 19
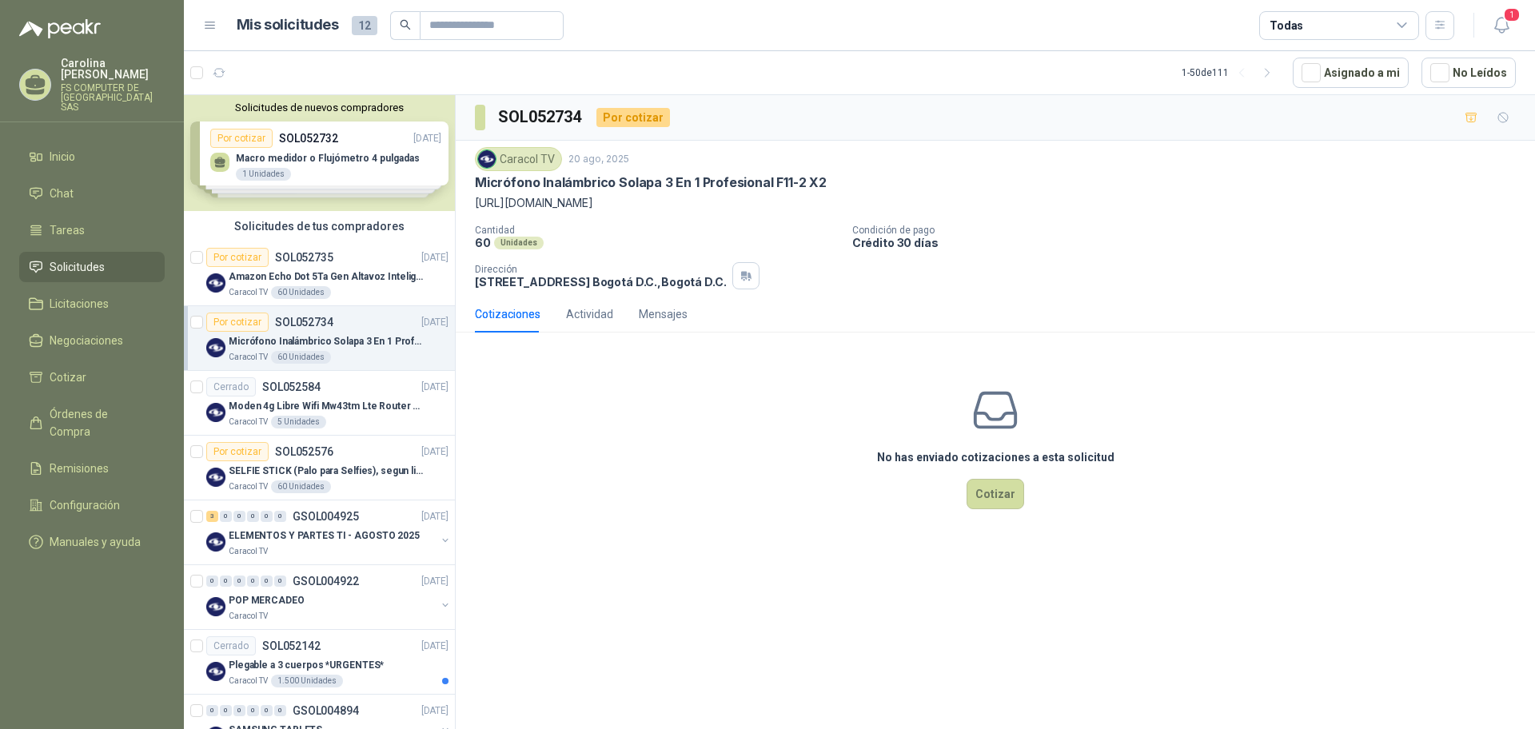
click at [546, 197] on p "https://shre.ink/tMd4" at bounding box center [995, 203] width 1041 height 18
copy p "https://shre.ink/tMd4"
click at [849, 281] on div "Cantidad 60 Unidades Condición de pago Crédito 30 días Dirección CALLE 103 No.6…" at bounding box center [995, 257] width 1041 height 65
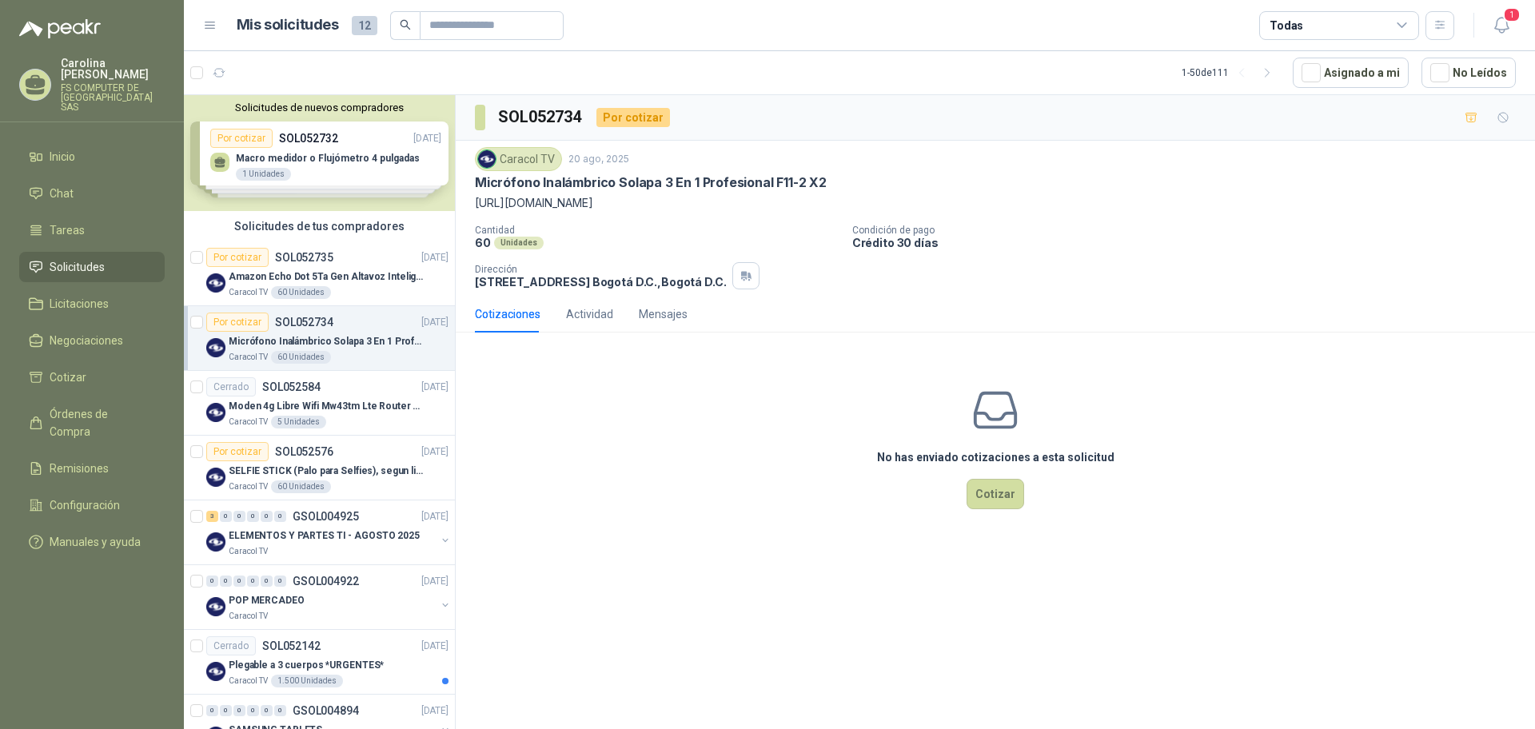
click at [573, 480] on div "No has enviado cotizaciones a esta solicitud Cotizar" at bounding box center [995, 447] width 1079 height 204
click at [84, 185] on li "Chat" at bounding box center [92, 194] width 126 height 18
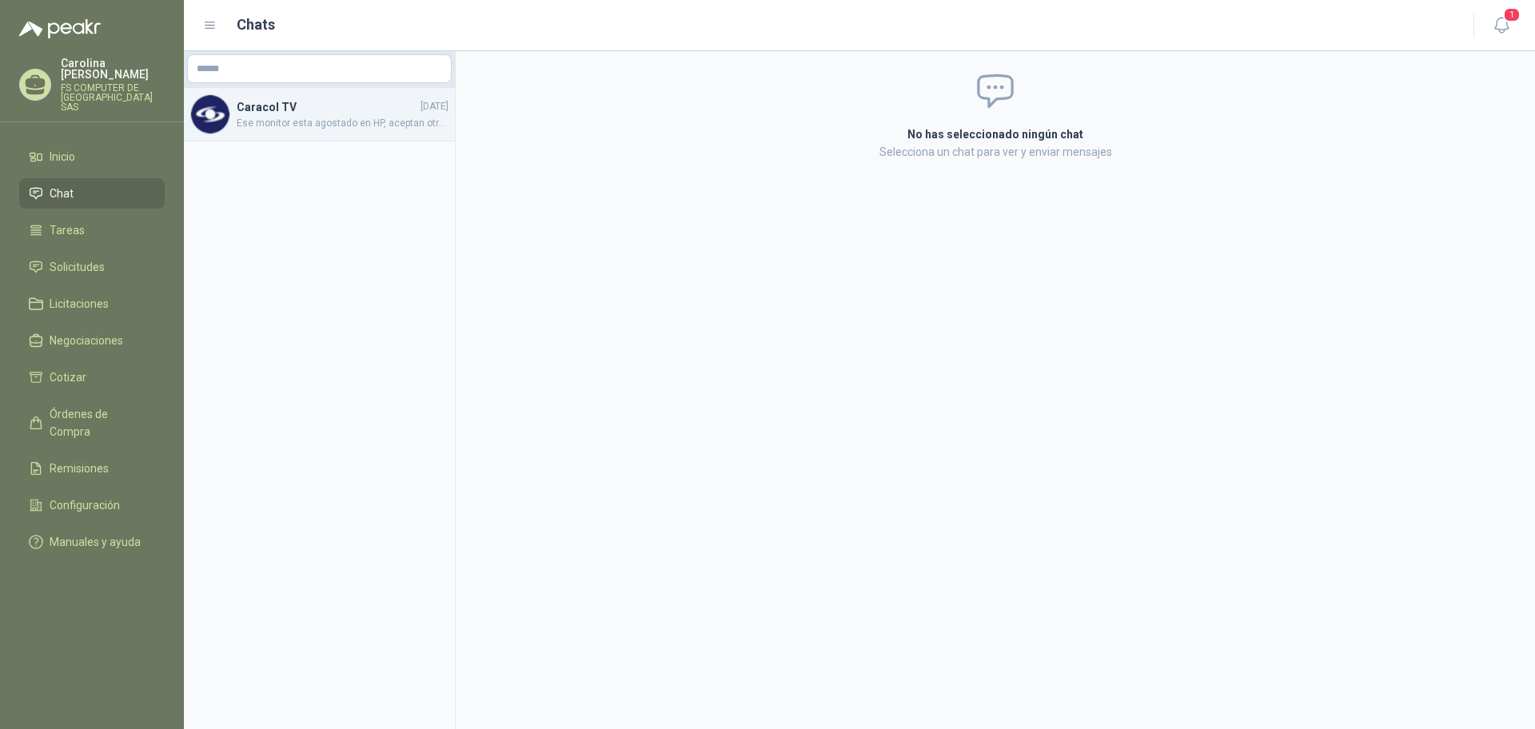
click at [335, 106] on h4 "Caracol TV" at bounding box center [327, 107] width 181 height 18
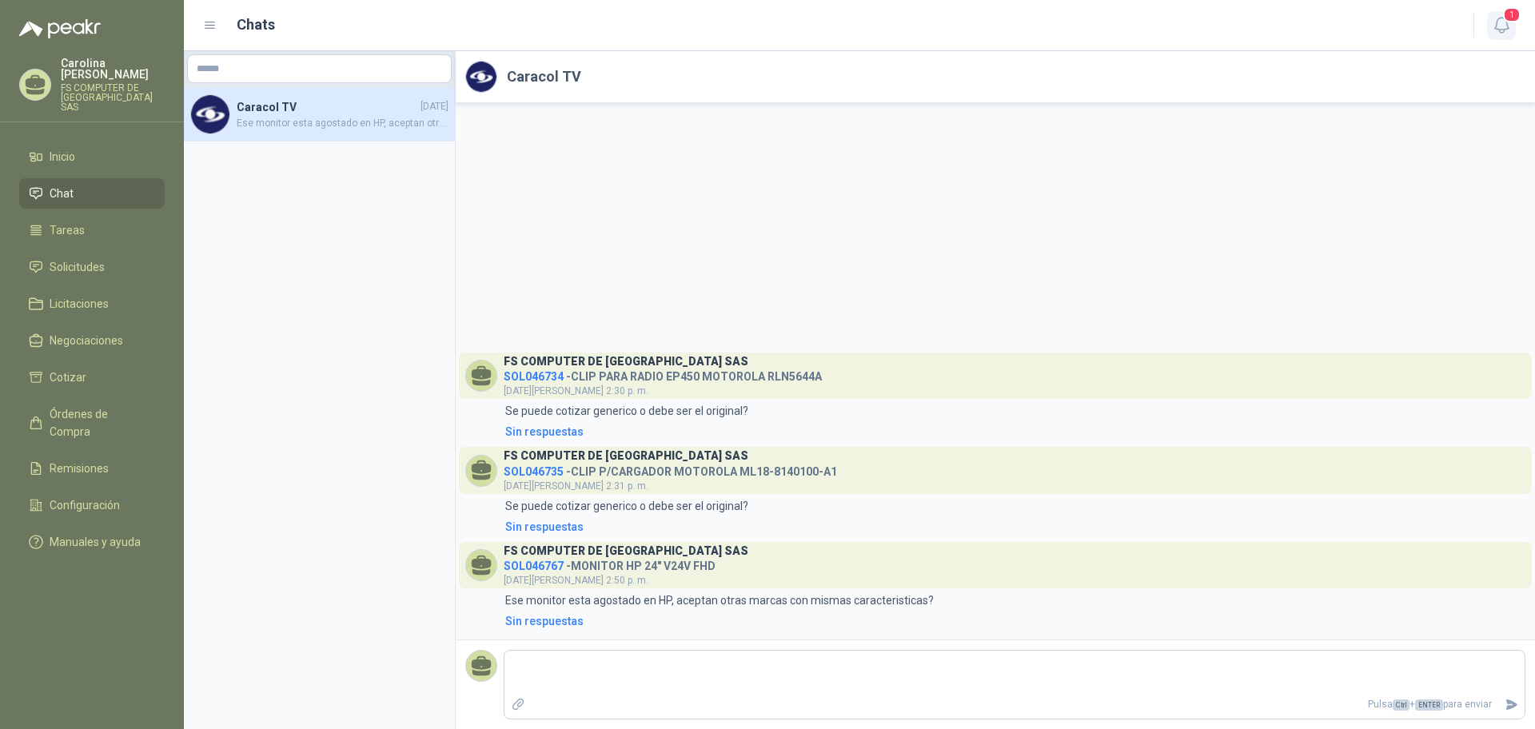
click at [1496, 29] on icon "button" at bounding box center [1501, 25] width 14 height 15
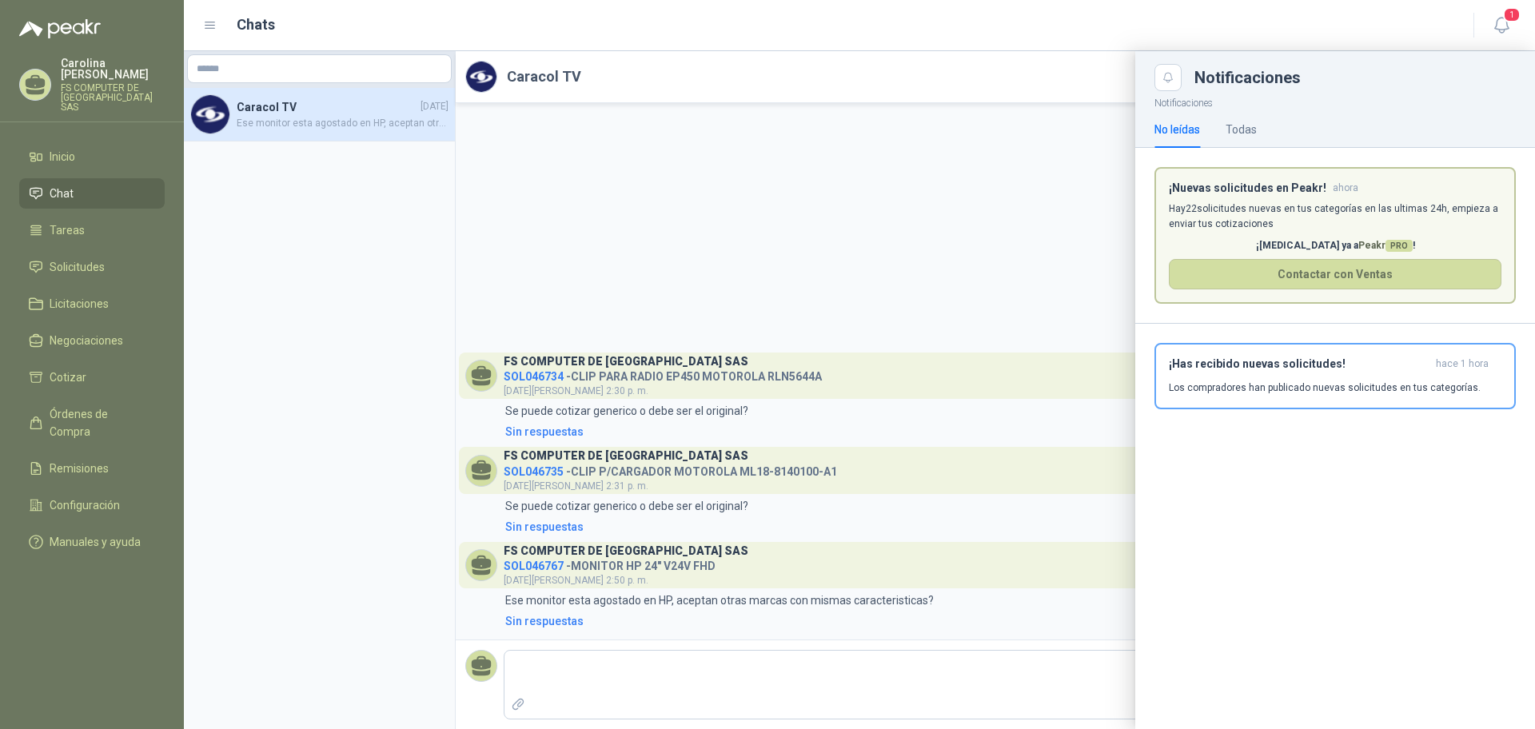
click at [1232, 365] on h3 "¡Has recibido nuevas solicitudes!" at bounding box center [1299, 364] width 261 height 14
